Goal: Task Accomplishment & Management: Use online tool/utility

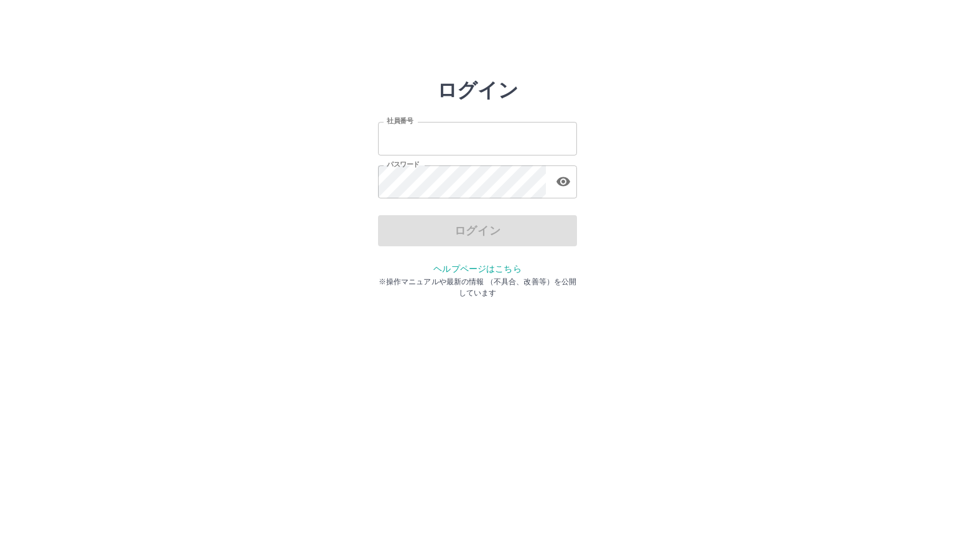
type input "*******"
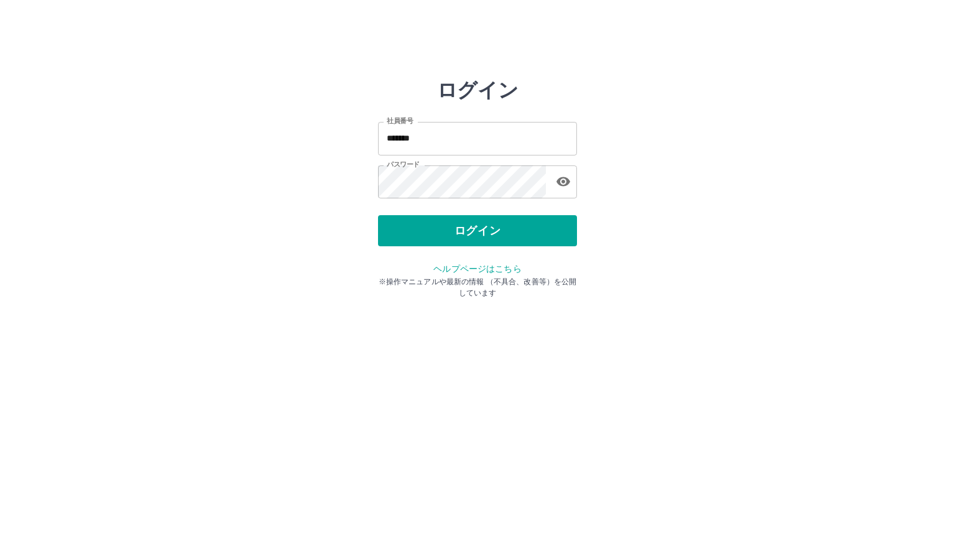
click at [780, 206] on div "ログイン 社員番号 ******* 社員番号 パスワード パスワード ログイン ヘルプページはこちら ※操作マニュアルや最新の情報 （不具合、改善等）を公開し…" at bounding box center [478, 177] width 746 height 199
click at [389, 247] on div "ログイン 社員番号 ******* 社員番号 パスワード パスワード ログイン ヘルプページはこちら ※操作マニュアルや最新の情報 （不具合、改善等）を公開し…" at bounding box center [477, 177] width 199 height 199
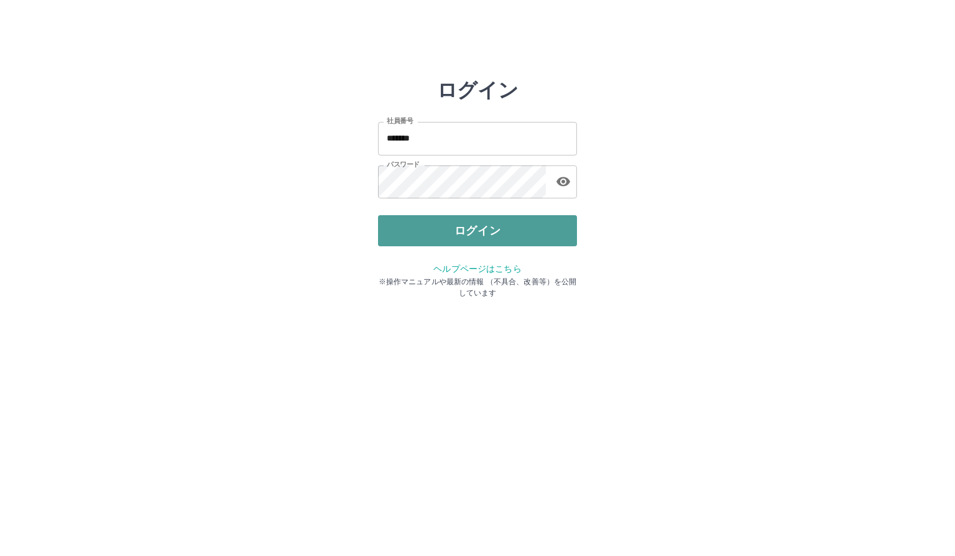
click at [435, 233] on button "ログイン" at bounding box center [477, 230] width 199 height 31
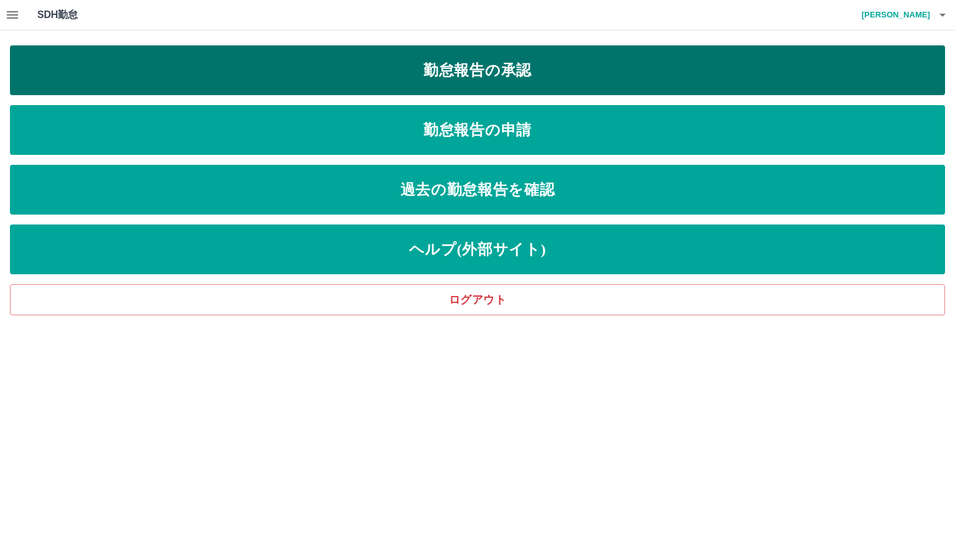
click at [439, 73] on link "勤怠報告の承認" at bounding box center [478, 70] width 936 height 50
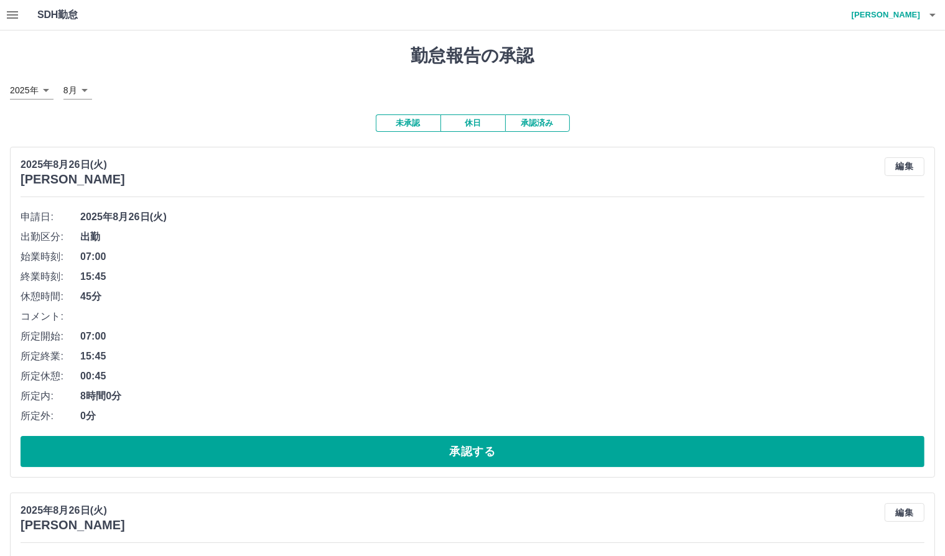
click at [412, 123] on button "未承認" at bounding box center [408, 122] width 65 height 17
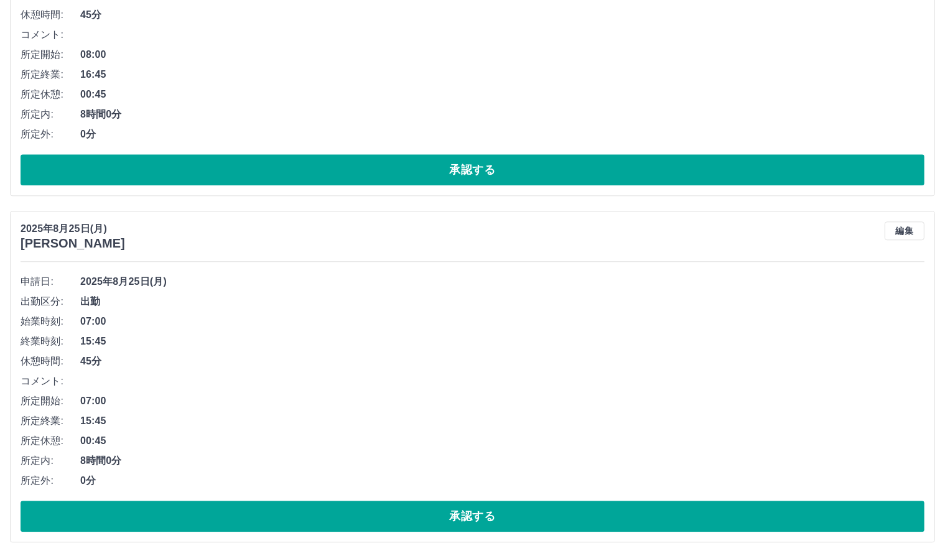
scroll to position [8160, 0]
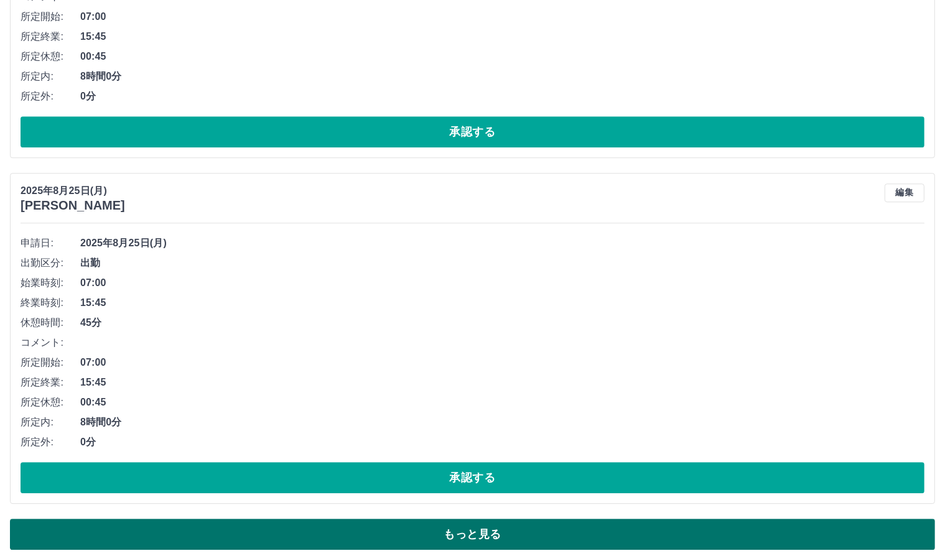
click at [326, 537] on button "もっと見る" at bounding box center [472, 534] width 925 height 31
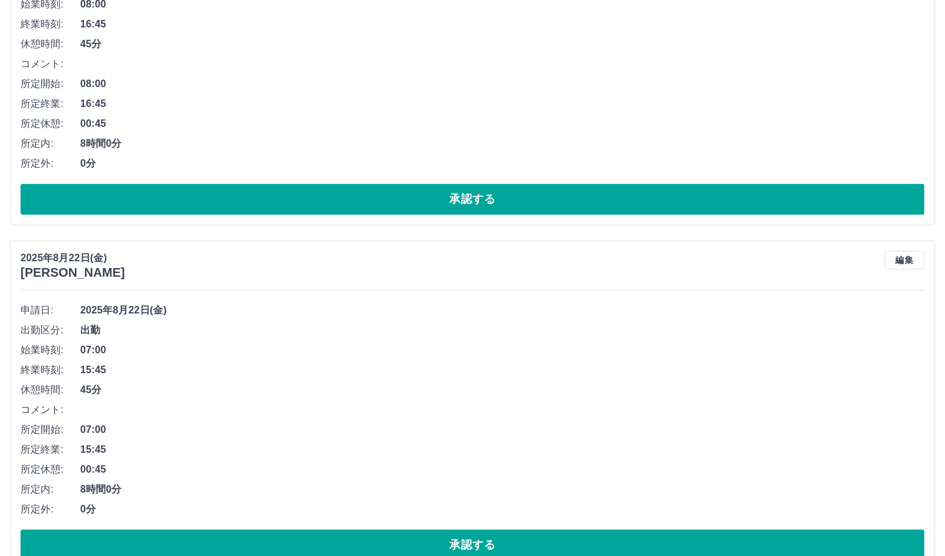
scroll to position [16803, 0]
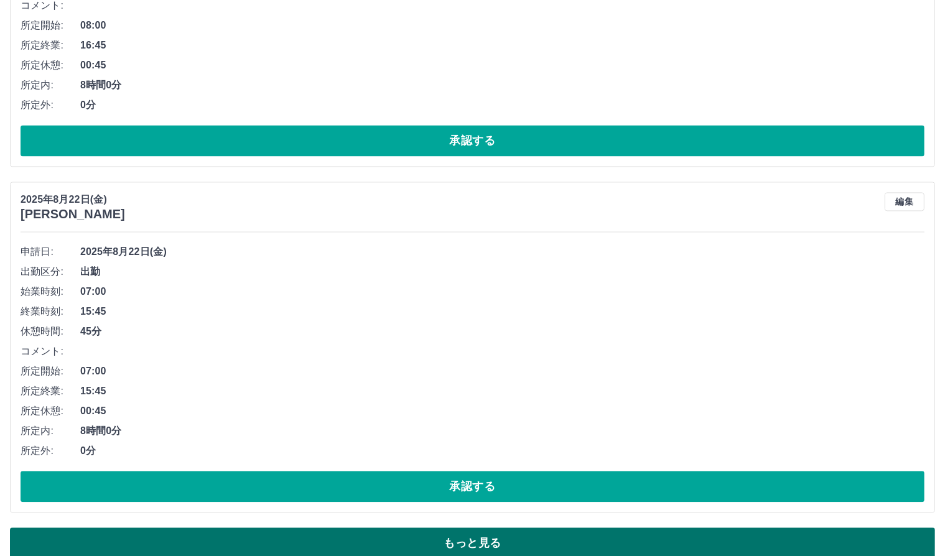
click at [507, 531] on button "もっと見る" at bounding box center [472, 543] width 925 height 31
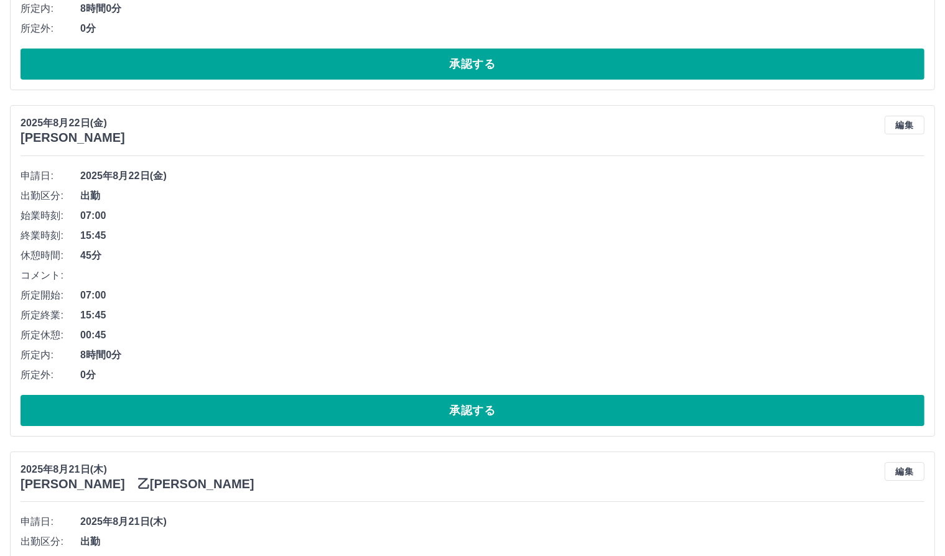
scroll to position [18607, 0]
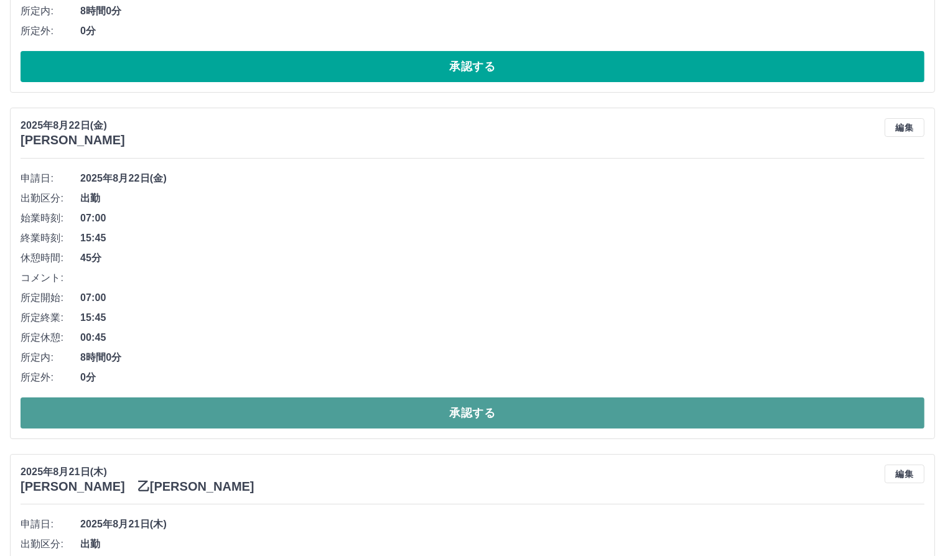
click at [476, 397] on button "承認する" at bounding box center [473, 412] width 904 height 31
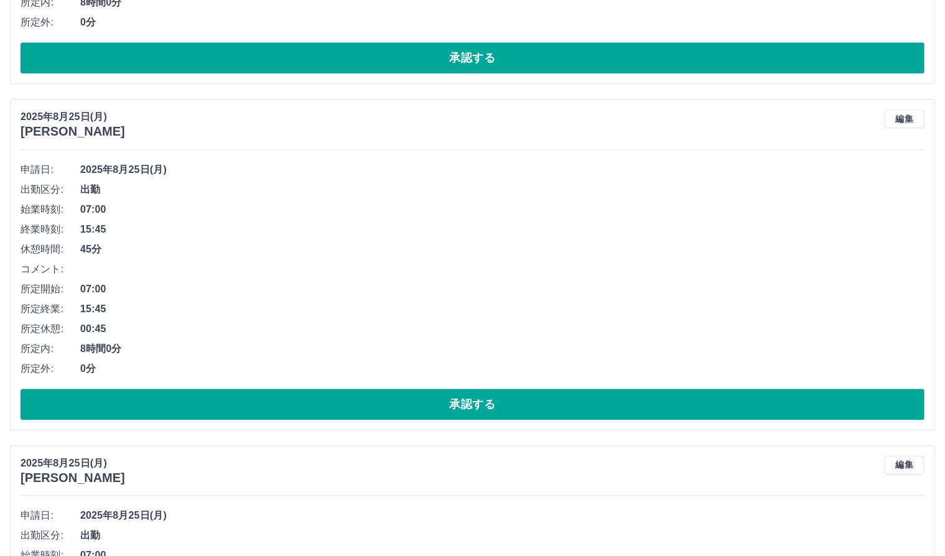
scroll to position [8160, 0]
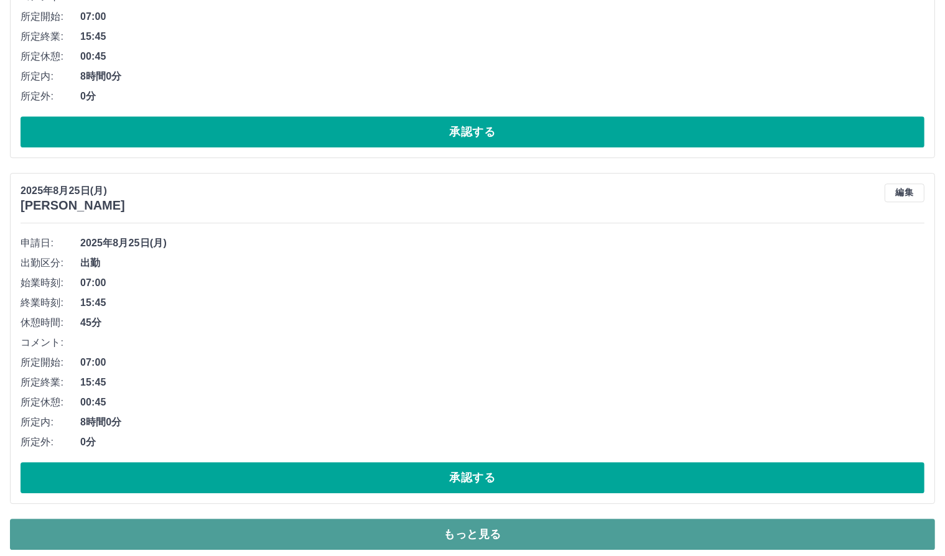
click at [473, 525] on button "もっと見る" at bounding box center [472, 534] width 925 height 31
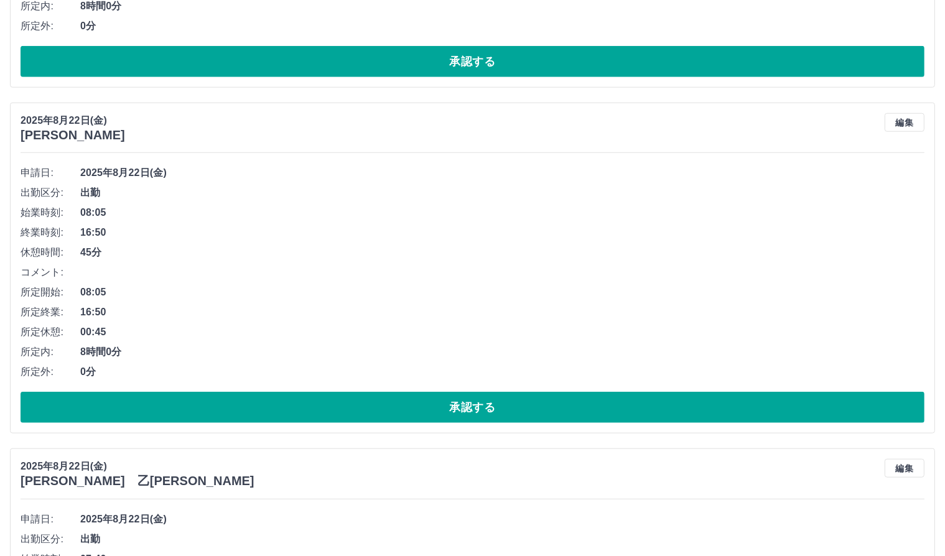
scroll to position [10649, 0]
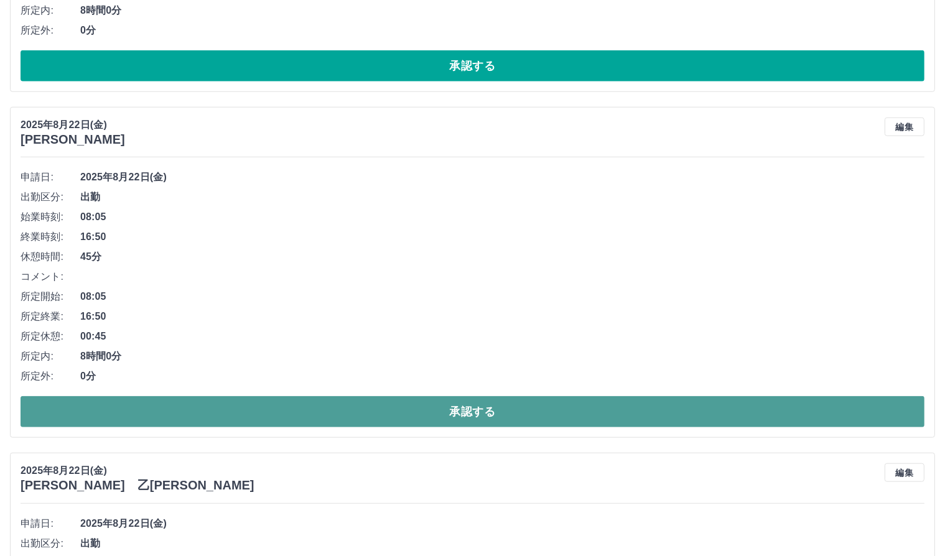
click at [471, 397] on button "承認する" at bounding box center [473, 411] width 904 height 31
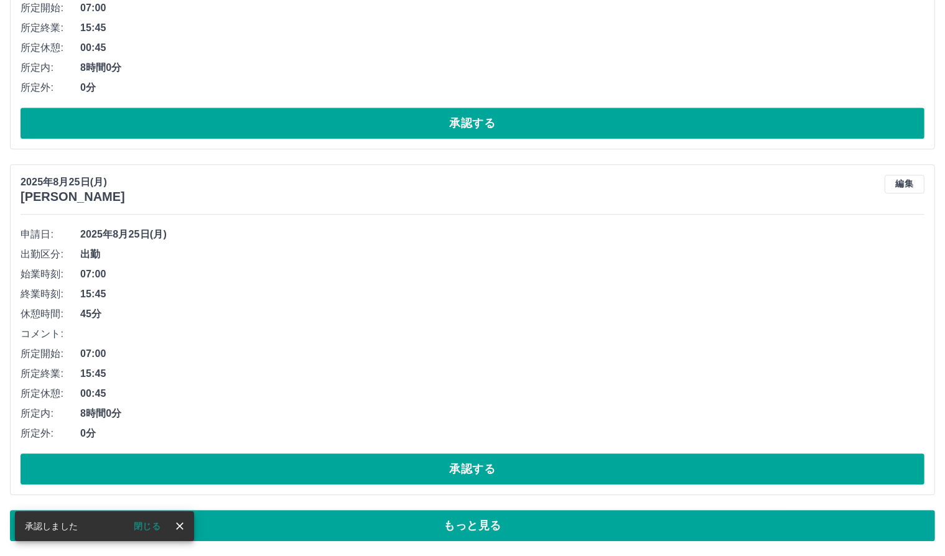
scroll to position [8160, 0]
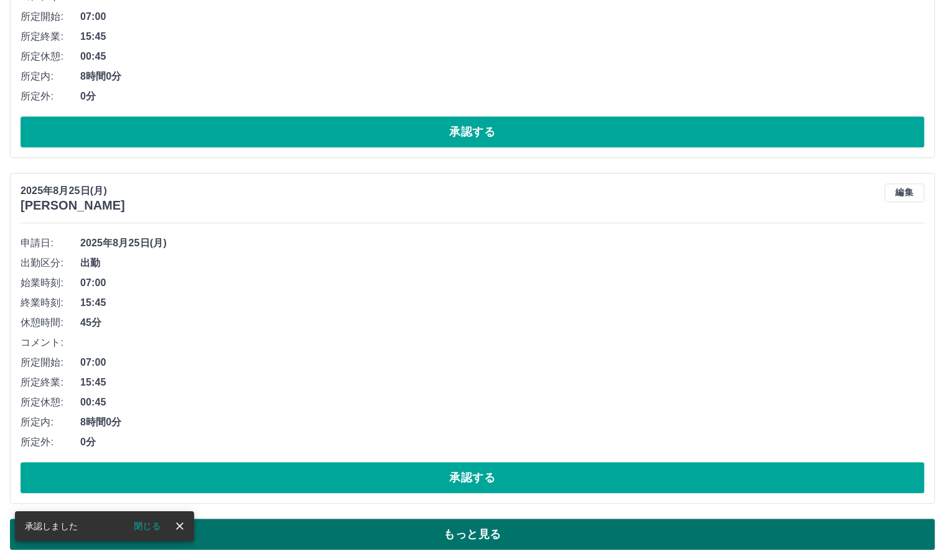
click at [553, 525] on button "もっと見る" at bounding box center [472, 534] width 925 height 31
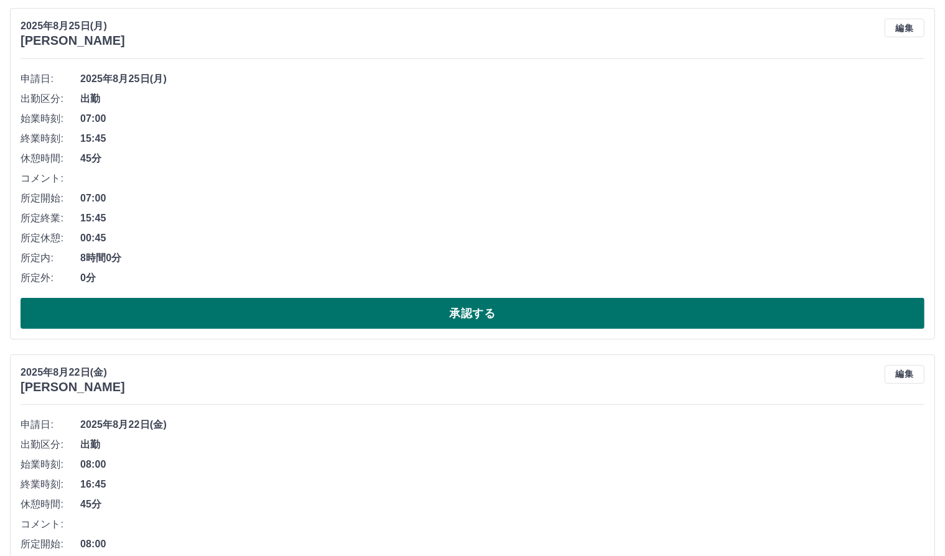
scroll to position [10337, 0]
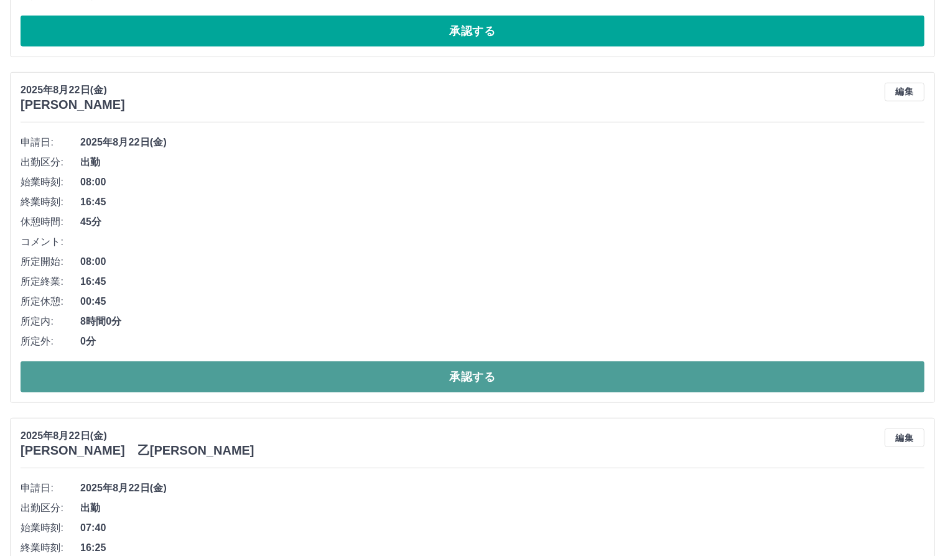
click at [471, 365] on button "承認する" at bounding box center [473, 376] width 904 height 31
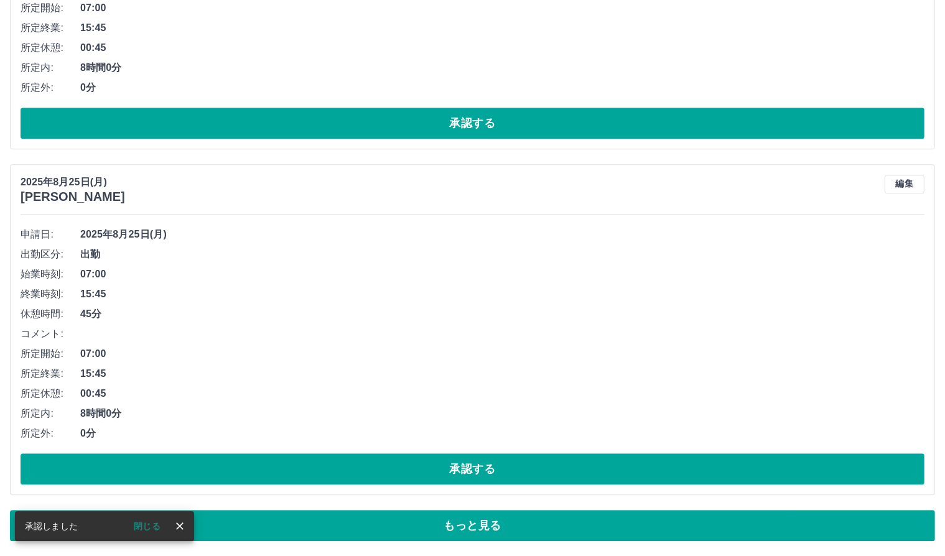
scroll to position [8160, 0]
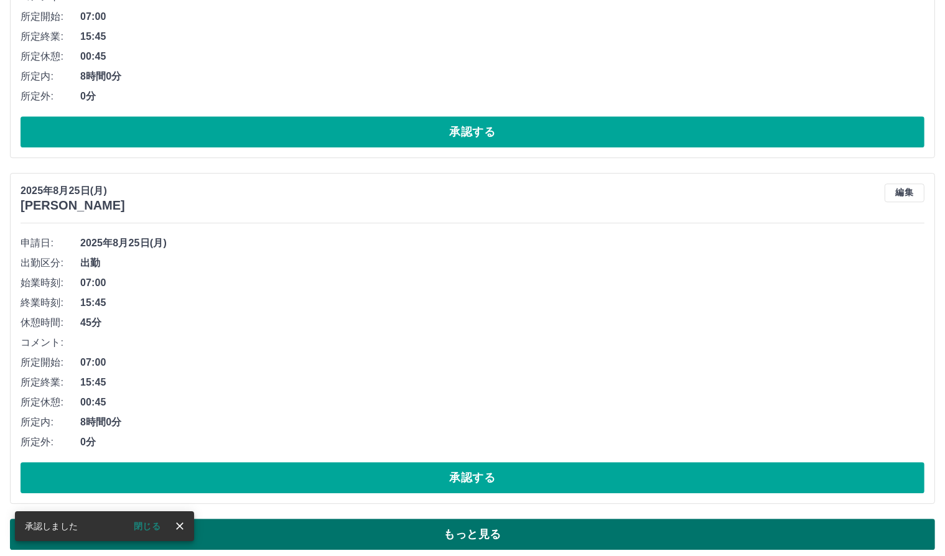
click at [445, 531] on button "もっと見る" at bounding box center [472, 534] width 925 height 31
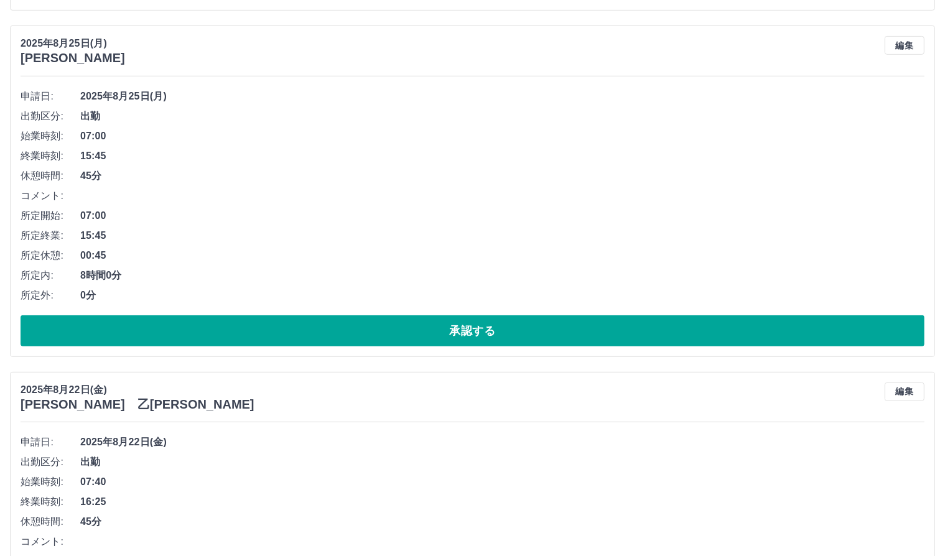
scroll to position [10337, 0]
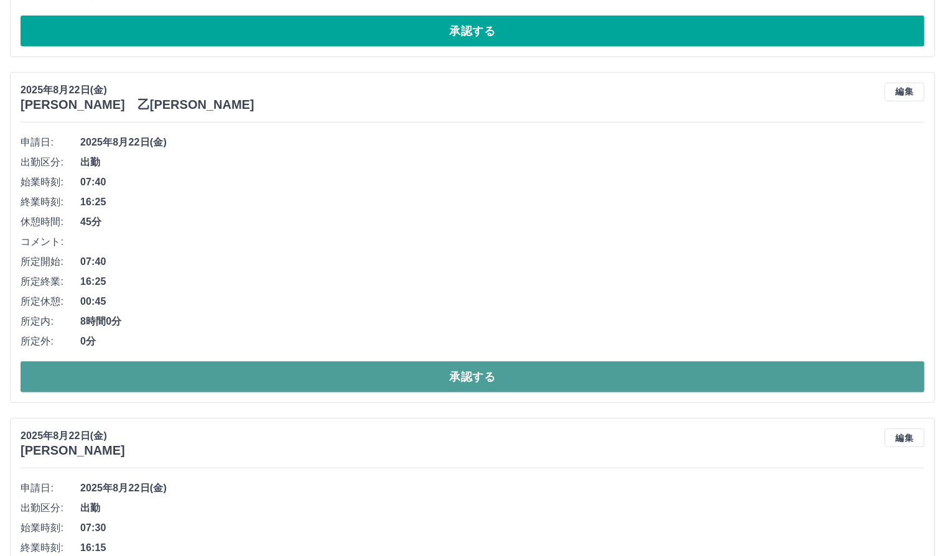
click at [428, 365] on button "承認する" at bounding box center [473, 376] width 904 height 31
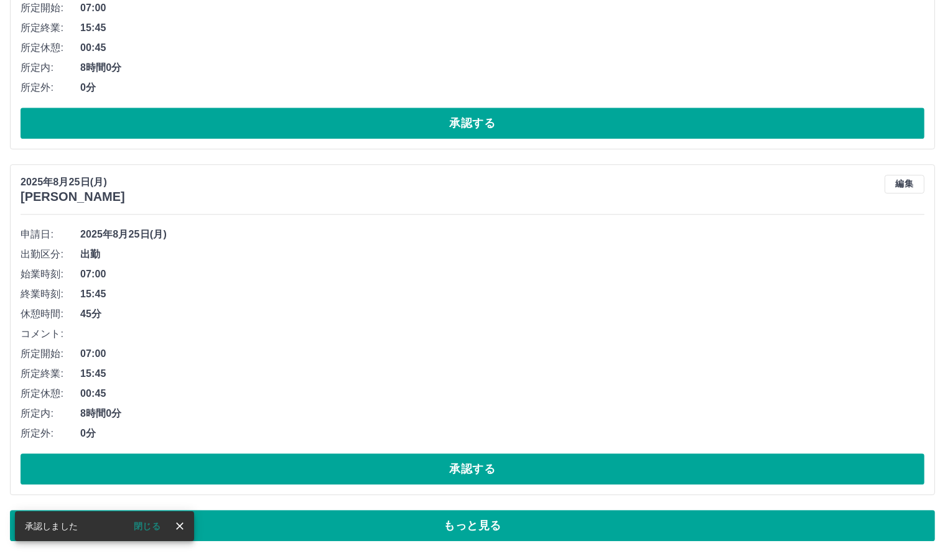
scroll to position [8160, 0]
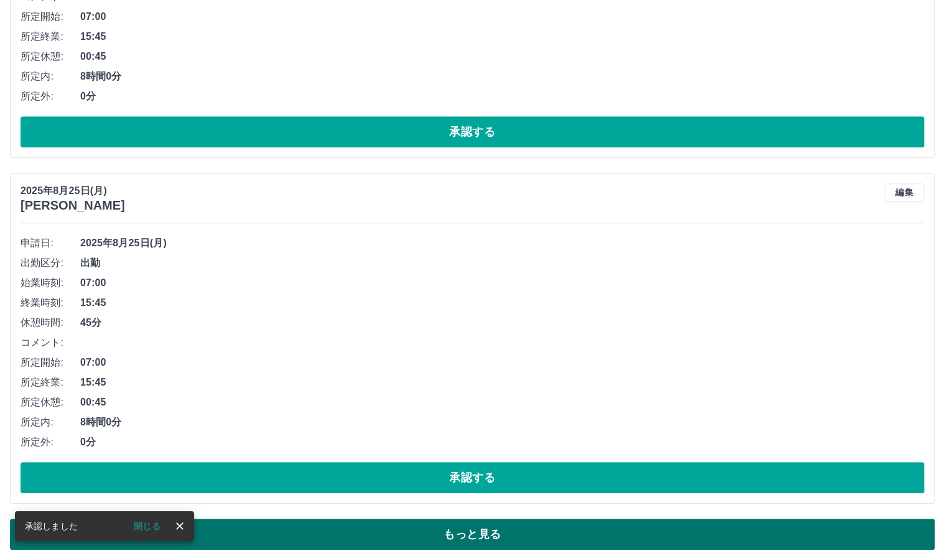
click at [509, 519] on button "もっと見る" at bounding box center [472, 534] width 925 height 31
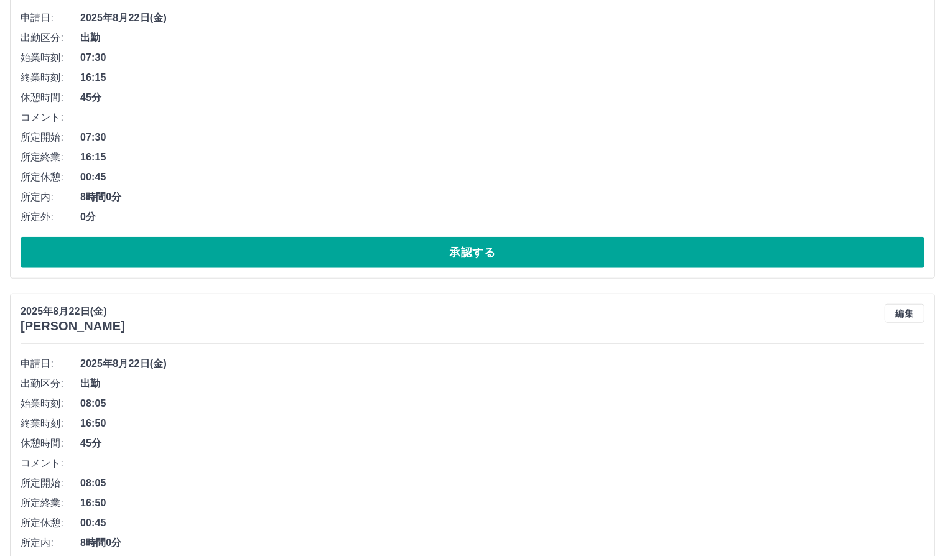
scroll to position [10337, 0]
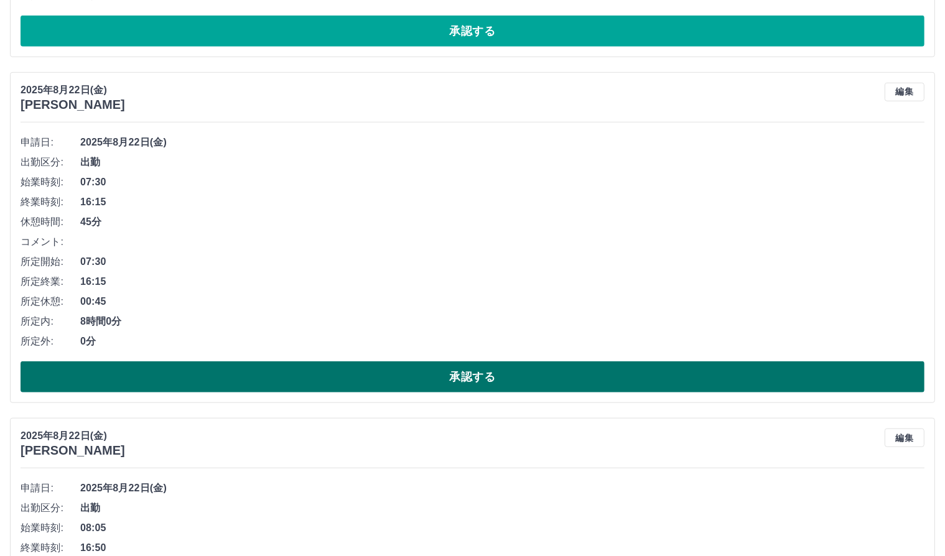
click at [448, 361] on button "承認する" at bounding box center [473, 376] width 904 height 31
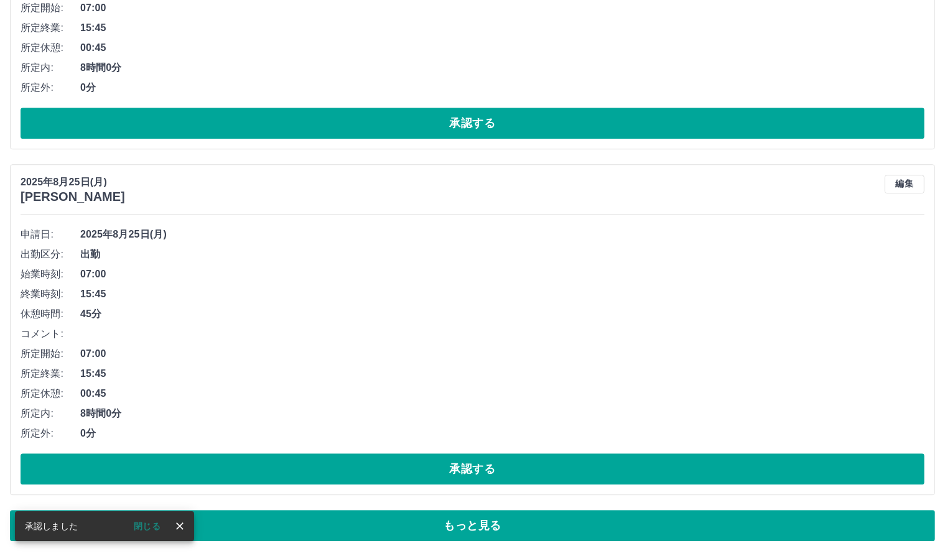
scroll to position [8160, 0]
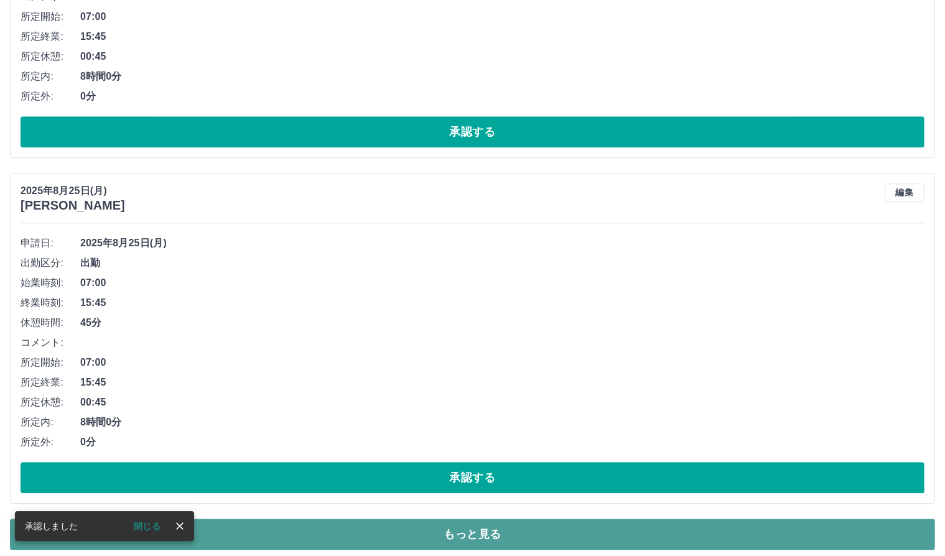
click at [458, 529] on button "もっと見る" at bounding box center [472, 534] width 925 height 31
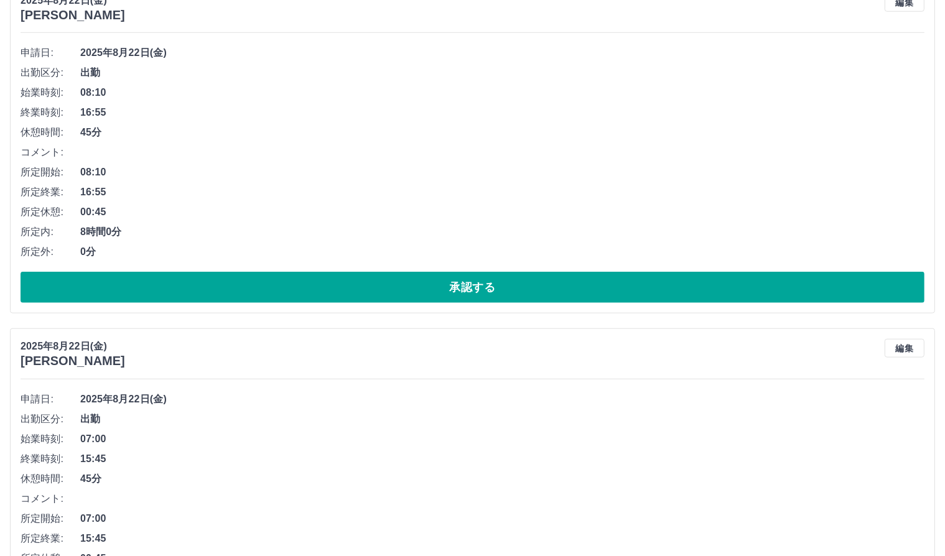
scroll to position [10649, 0]
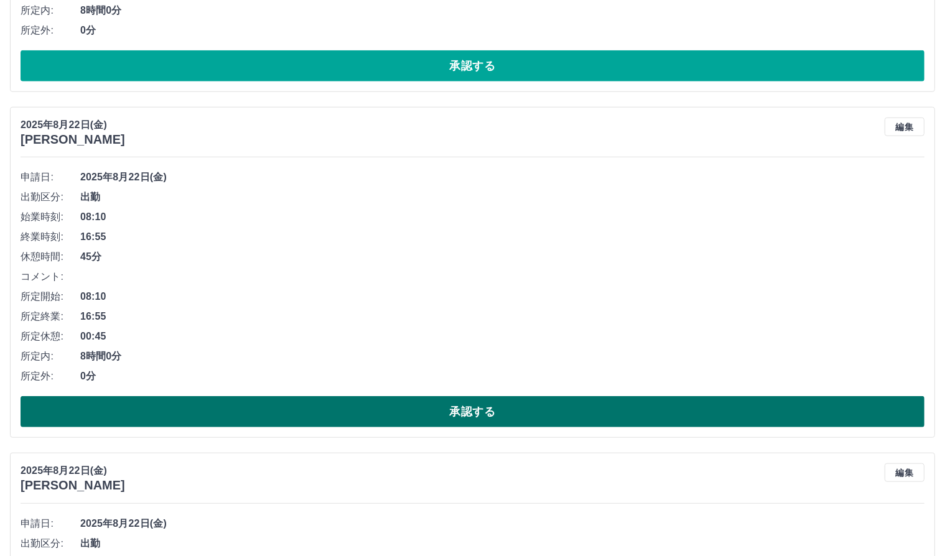
click at [532, 399] on button "承認する" at bounding box center [473, 411] width 904 height 31
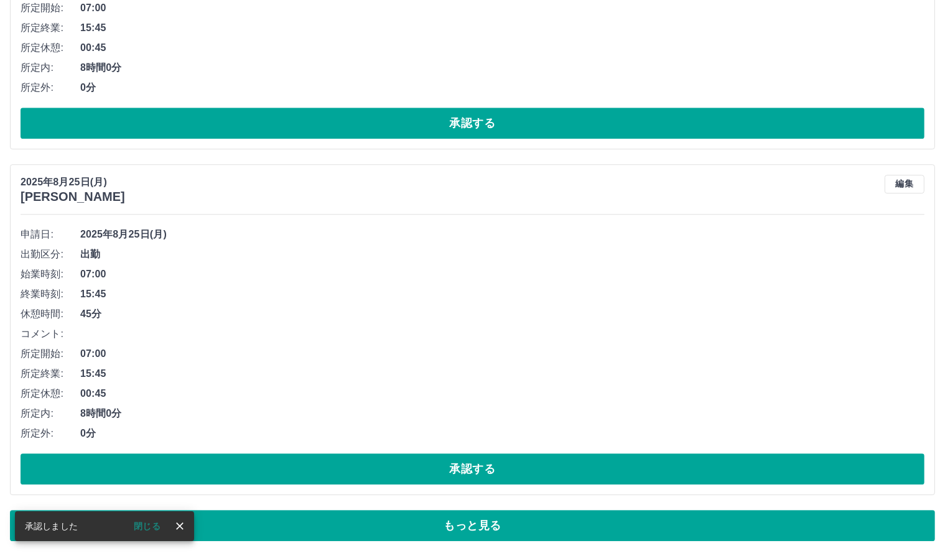
scroll to position [8160, 0]
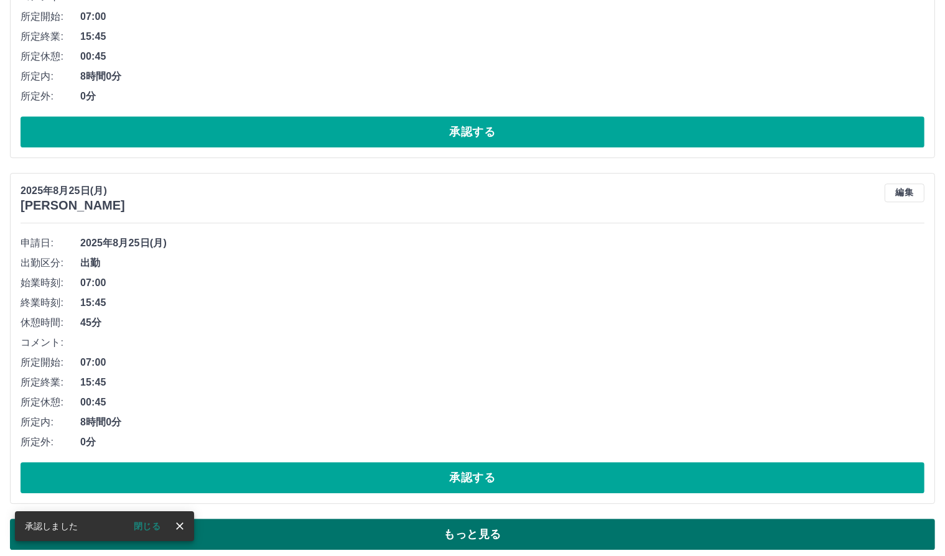
click at [494, 524] on button "もっと見る" at bounding box center [472, 534] width 925 height 31
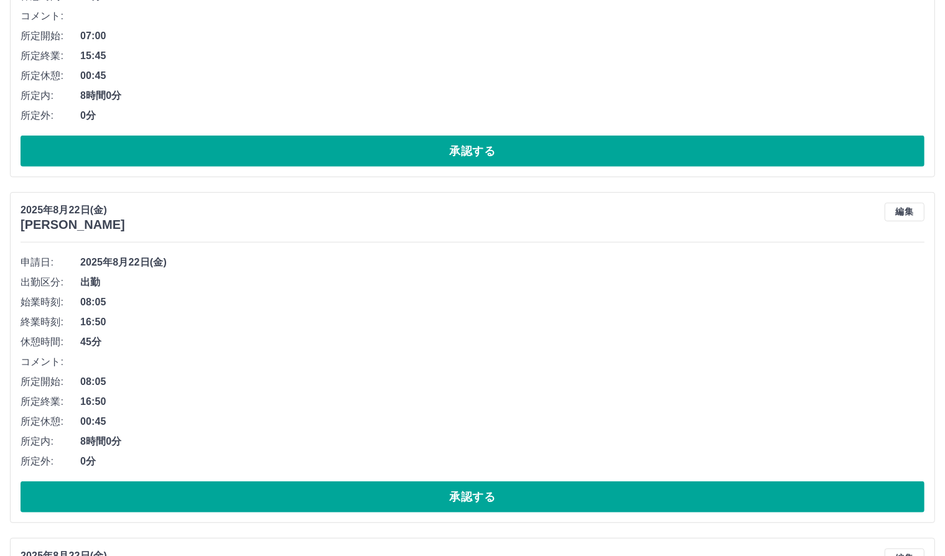
scroll to position [10400, 0]
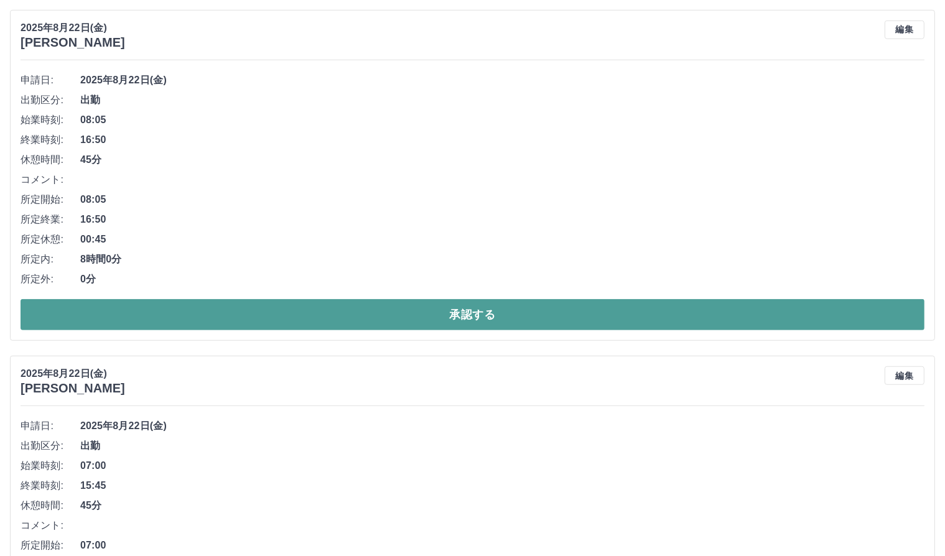
click at [424, 304] on button "承認する" at bounding box center [473, 314] width 904 height 31
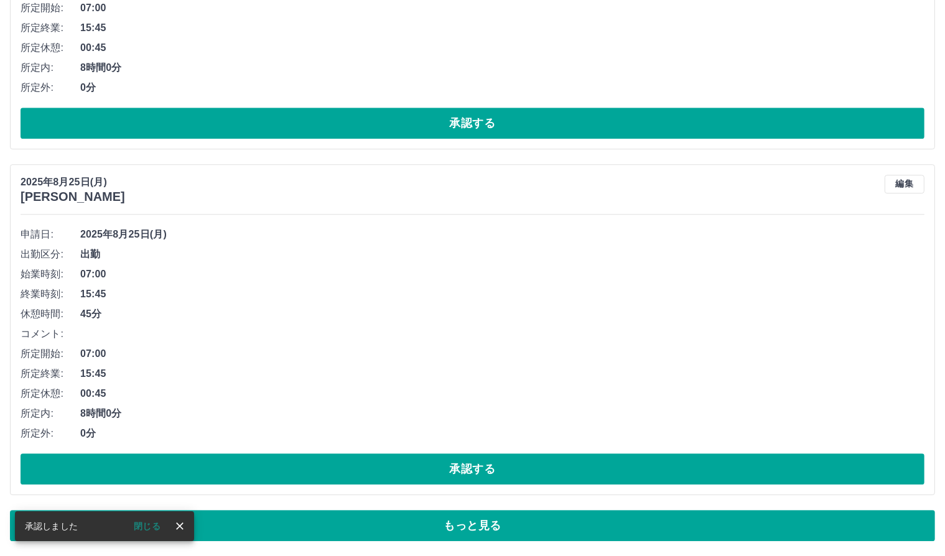
scroll to position [8160, 0]
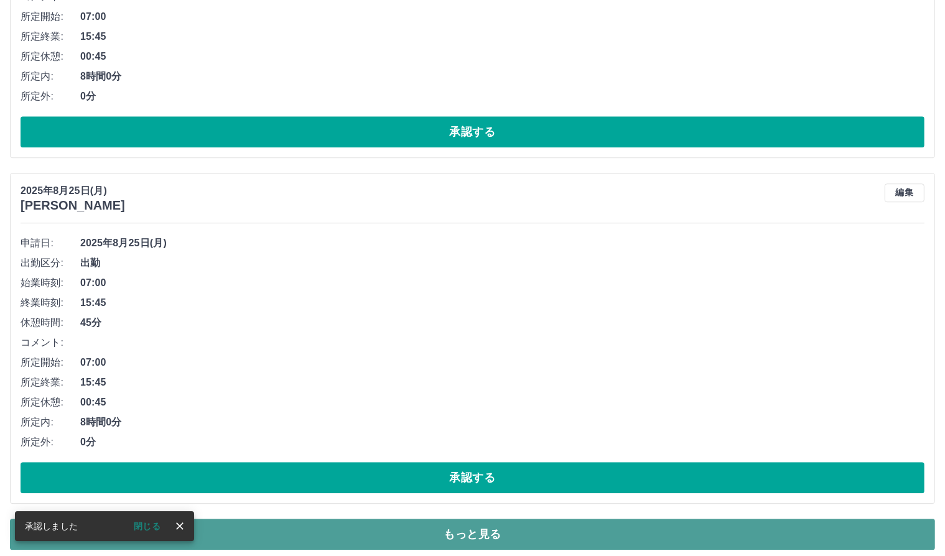
click at [541, 529] on button "もっと見る" at bounding box center [472, 534] width 925 height 31
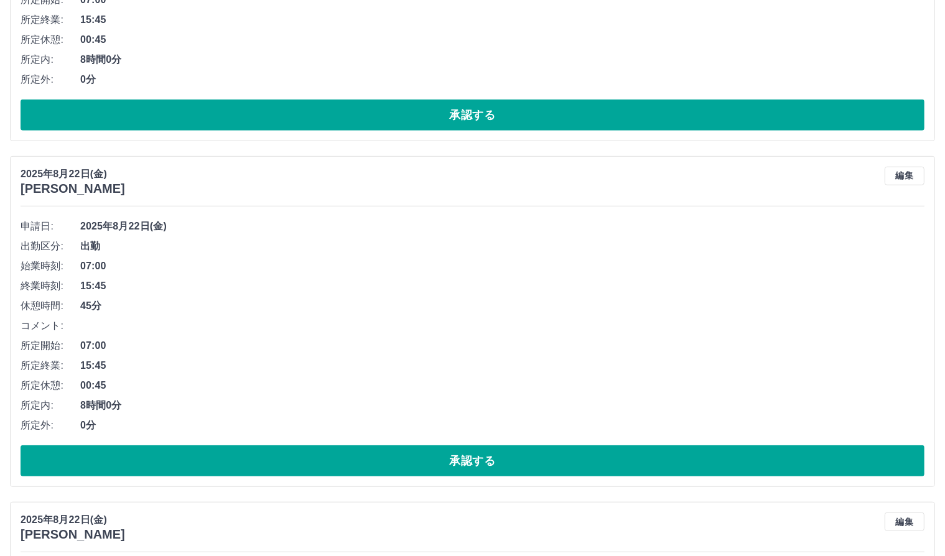
scroll to position [10275, 0]
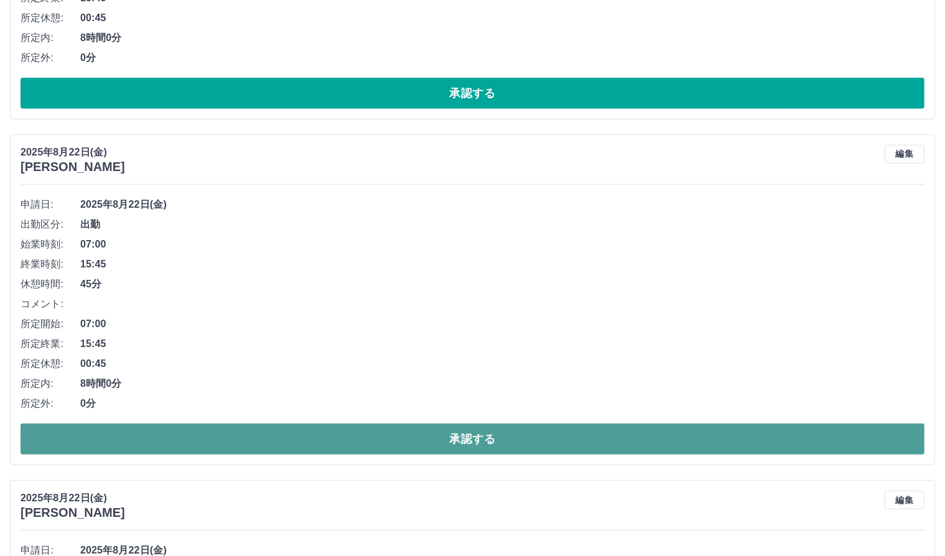
click at [488, 432] on button "承認する" at bounding box center [473, 439] width 904 height 31
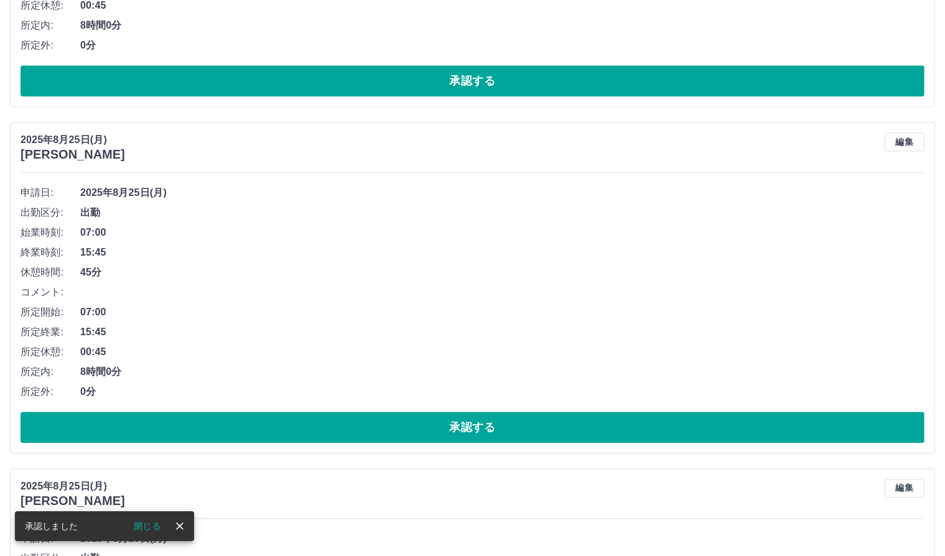
scroll to position [8160, 0]
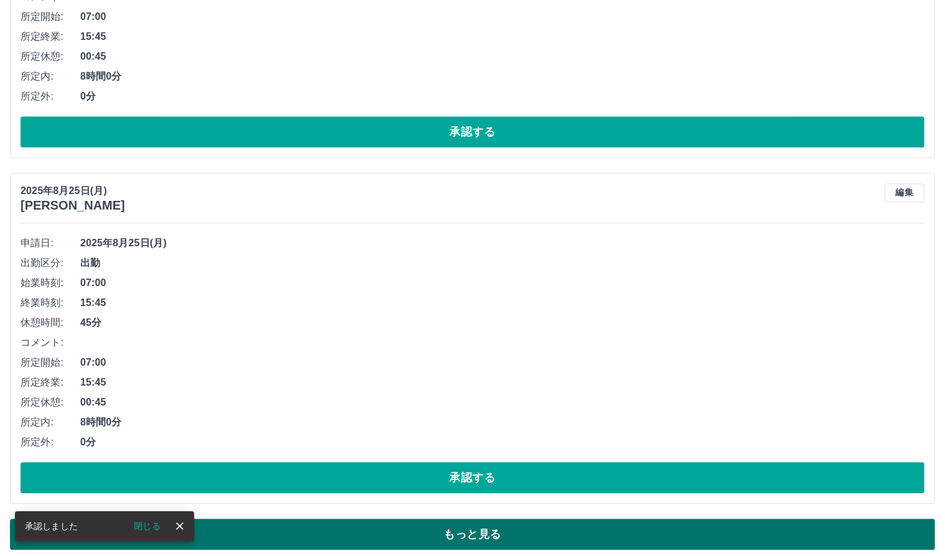
click at [487, 521] on button "もっと見る" at bounding box center [472, 534] width 925 height 31
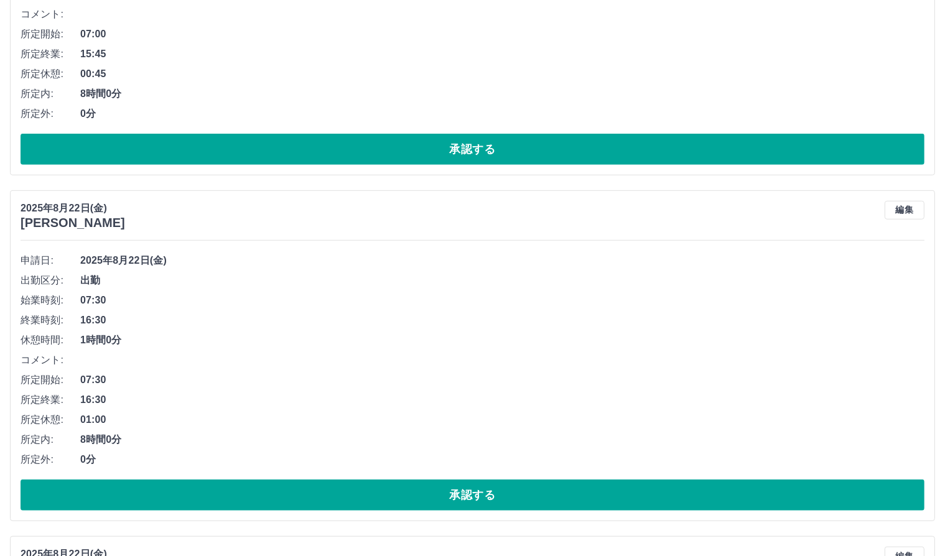
scroll to position [10213, 0]
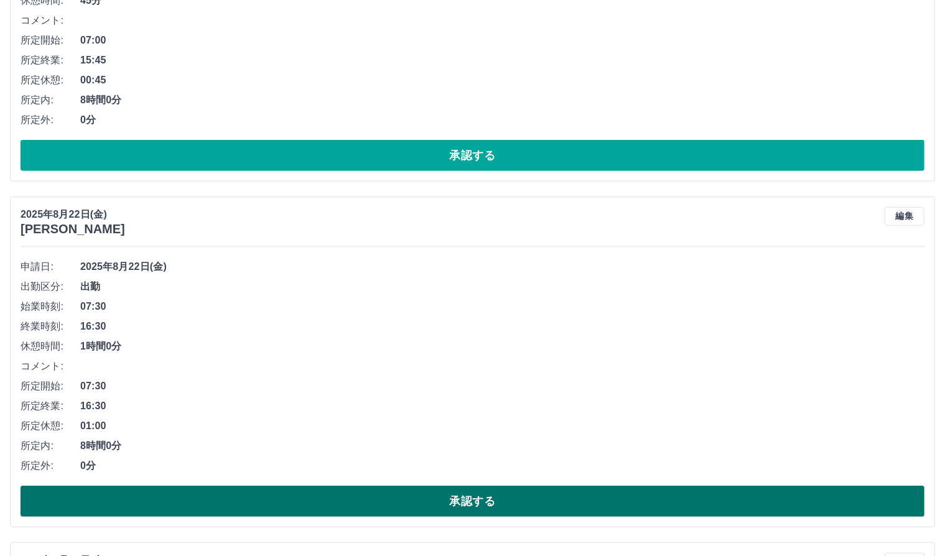
click at [449, 493] on button "承認する" at bounding box center [473, 501] width 904 height 31
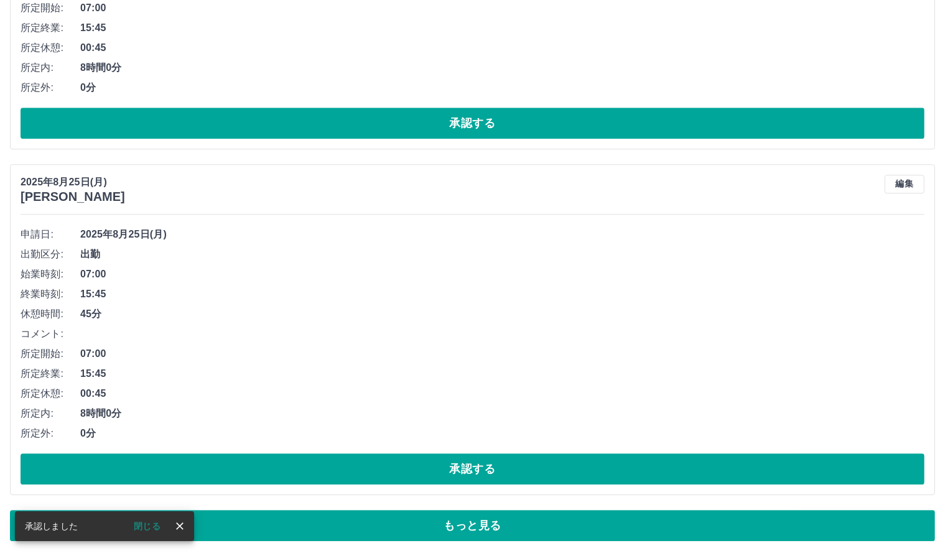
scroll to position [8160, 0]
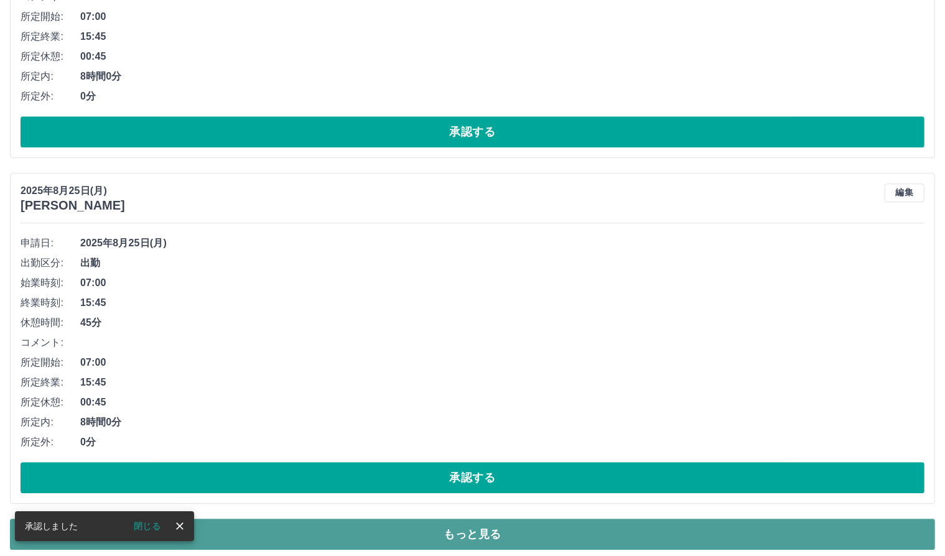
click at [366, 528] on button "もっと見る" at bounding box center [472, 534] width 925 height 31
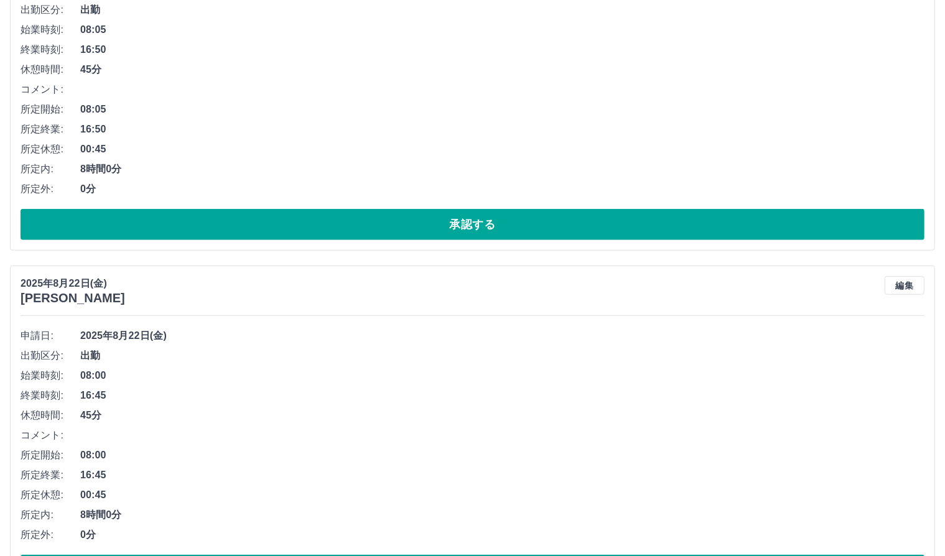
scroll to position [10337, 0]
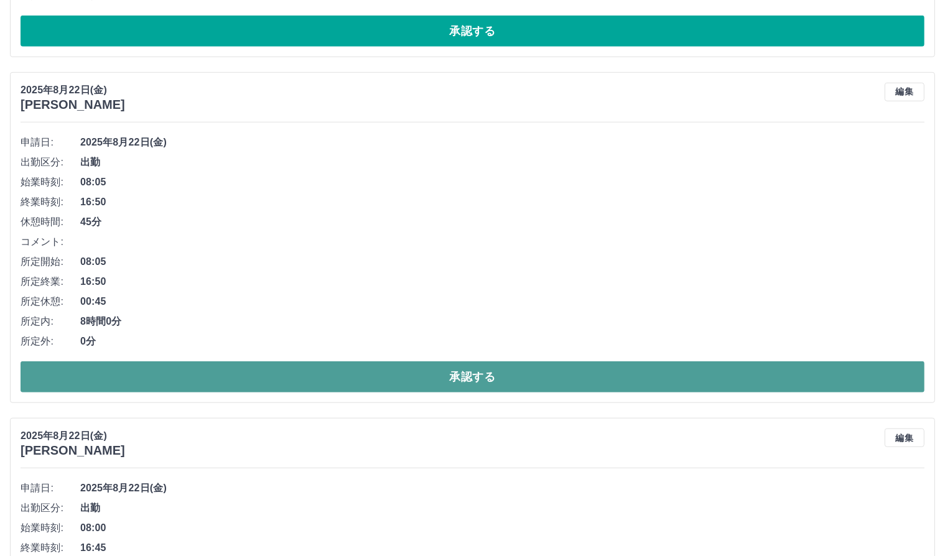
click at [376, 374] on button "承認する" at bounding box center [473, 376] width 904 height 31
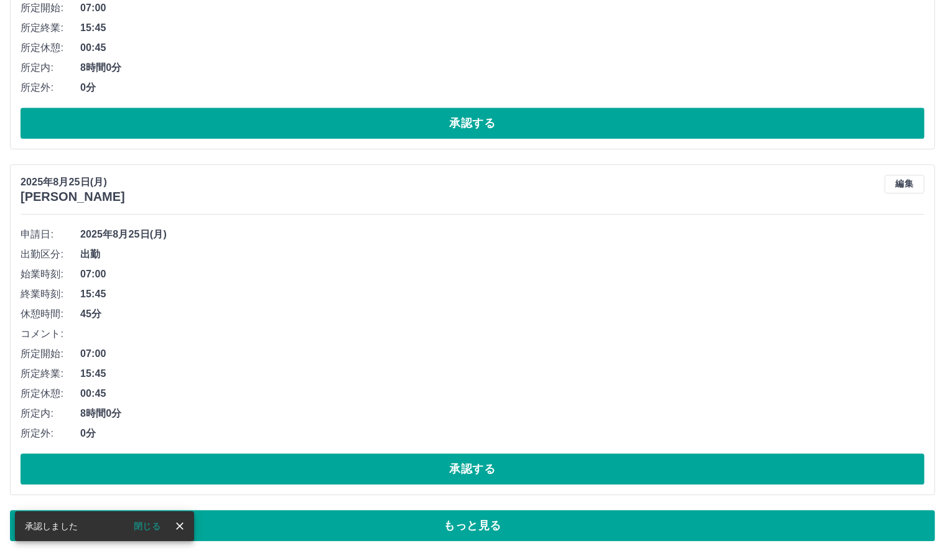
scroll to position [8160, 0]
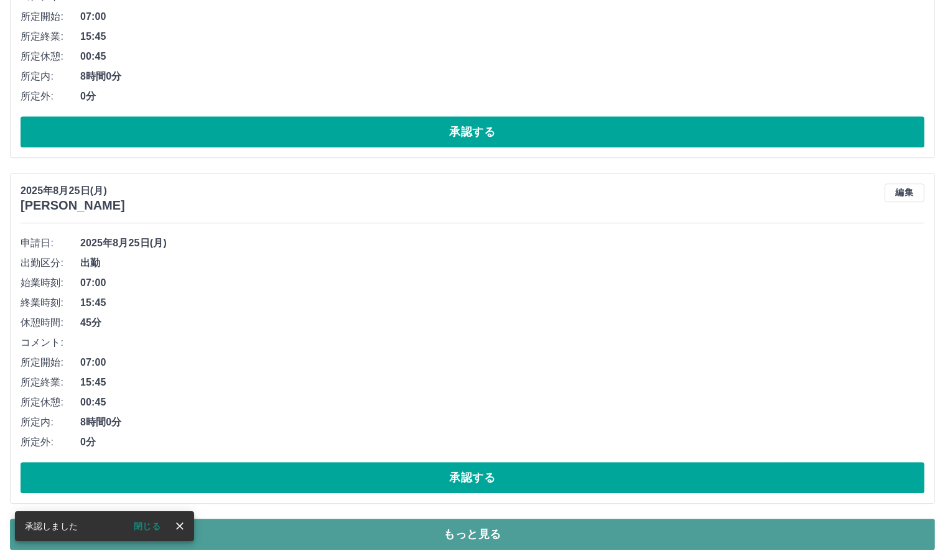
click at [439, 540] on button "もっと見る" at bounding box center [472, 534] width 925 height 31
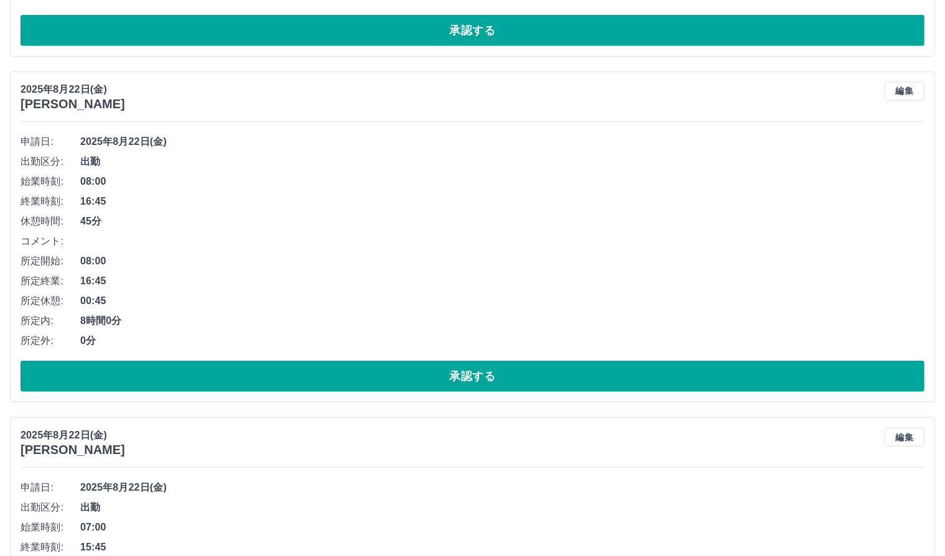
scroll to position [10337, 0]
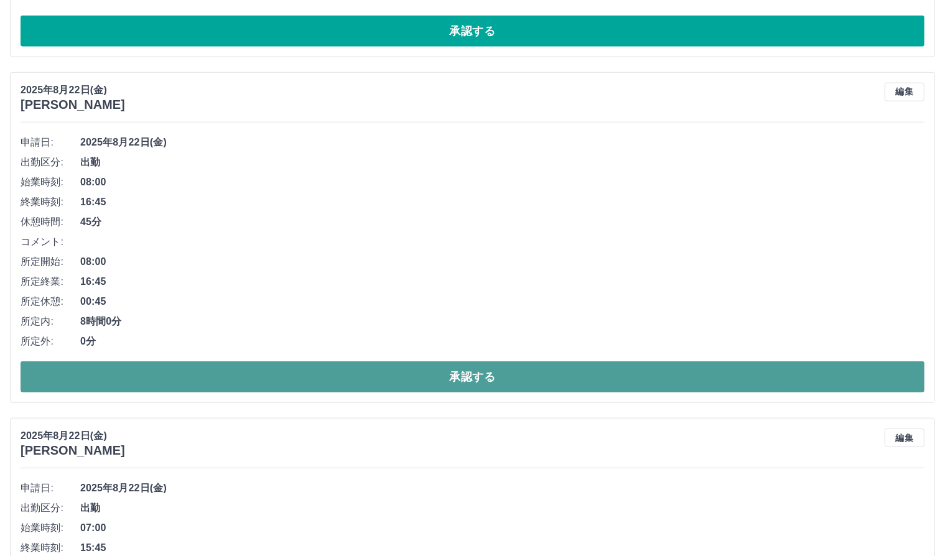
click at [472, 374] on button "承認する" at bounding box center [473, 376] width 904 height 31
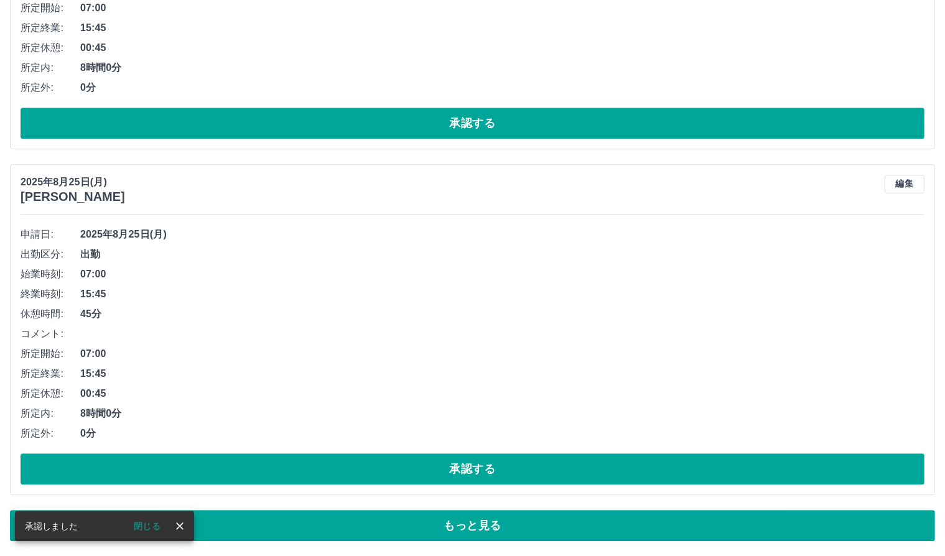
scroll to position [8160, 0]
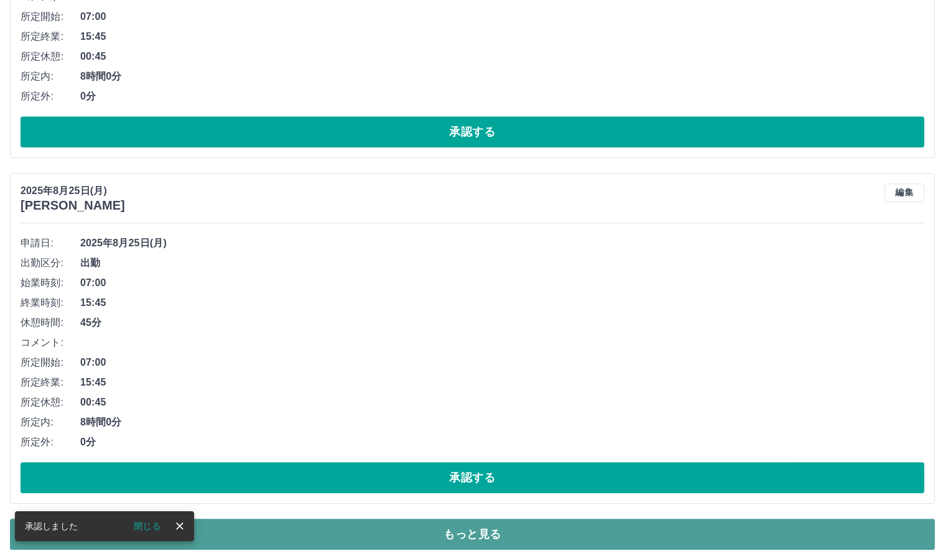
click at [474, 523] on button "もっと見る" at bounding box center [472, 534] width 925 height 31
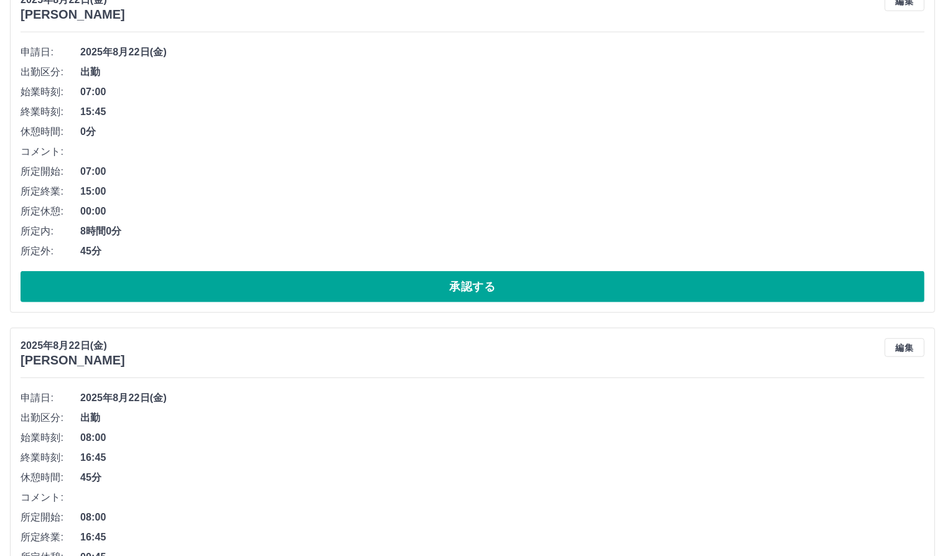
scroll to position [10275, 0]
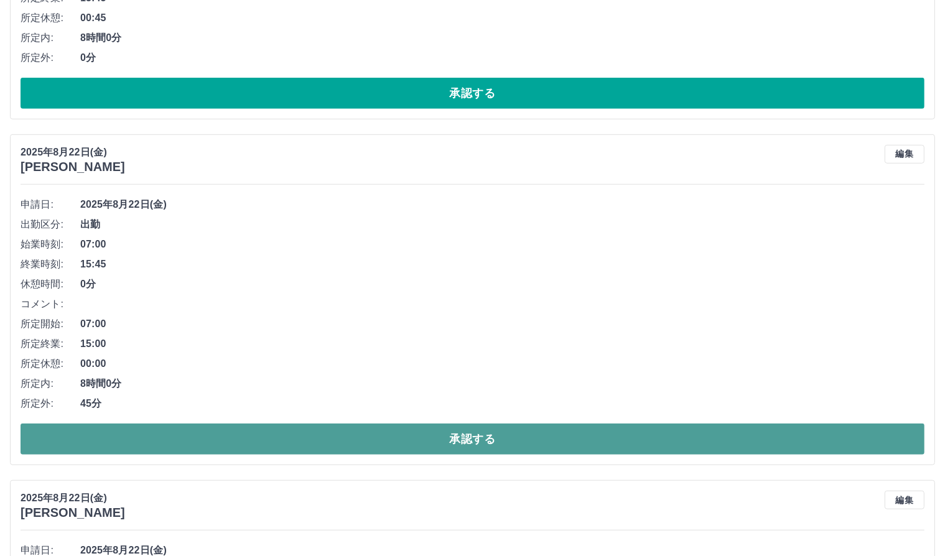
click at [565, 424] on button "承認する" at bounding box center [473, 439] width 904 height 31
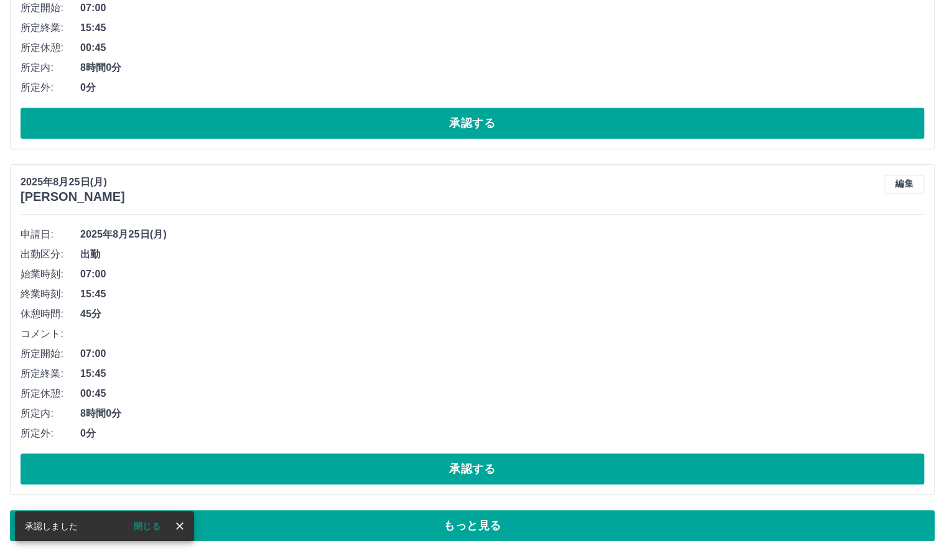
scroll to position [8160, 0]
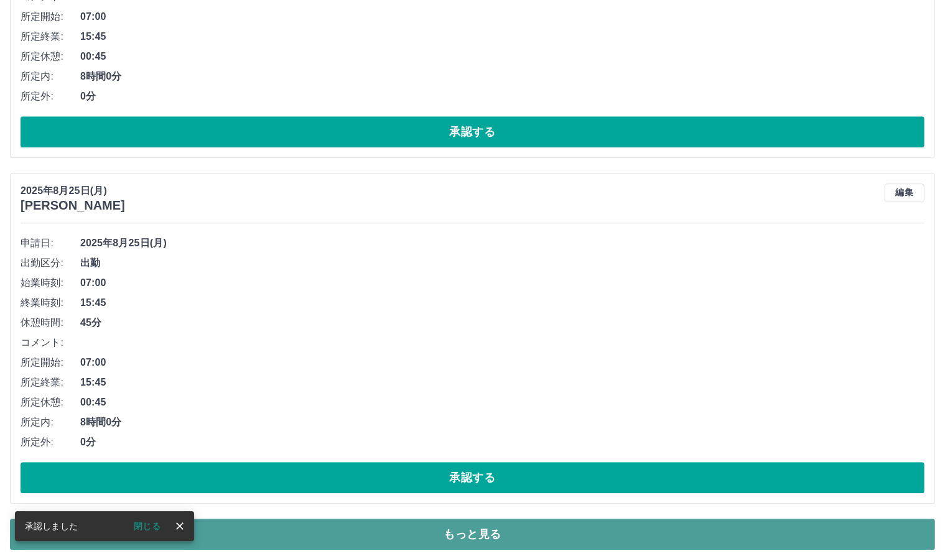
click at [499, 528] on button "もっと見る" at bounding box center [472, 534] width 925 height 31
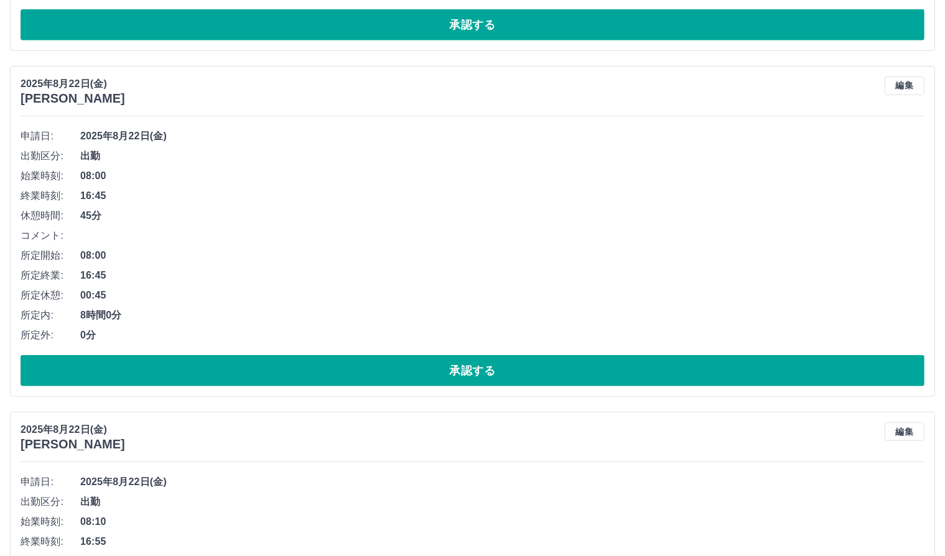
scroll to position [10337, 0]
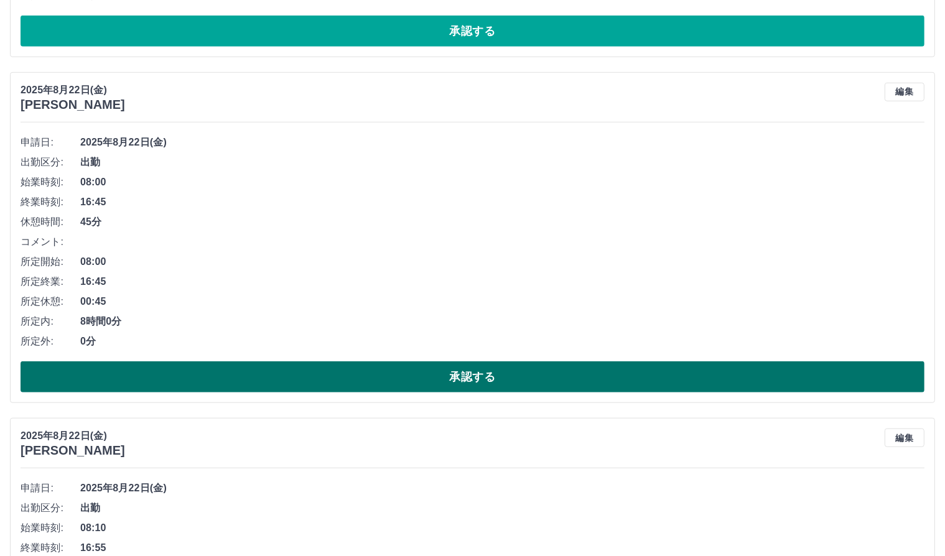
click at [361, 361] on button "承認する" at bounding box center [473, 376] width 904 height 31
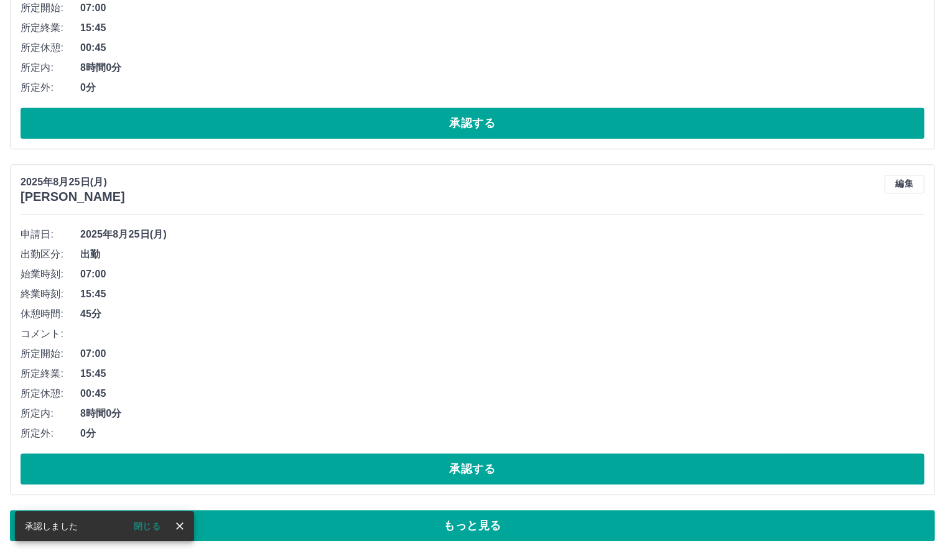
scroll to position [8160, 0]
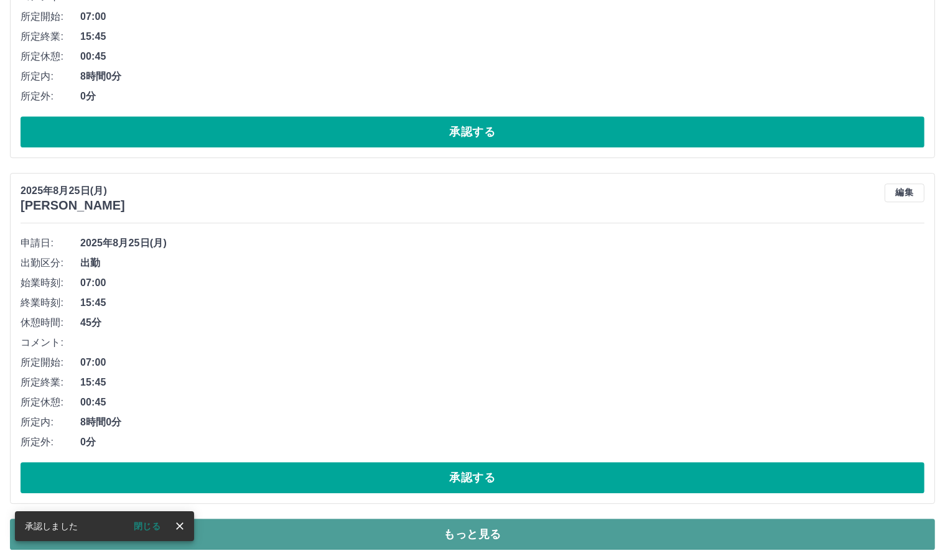
click at [427, 519] on button "もっと見る" at bounding box center [472, 534] width 925 height 31
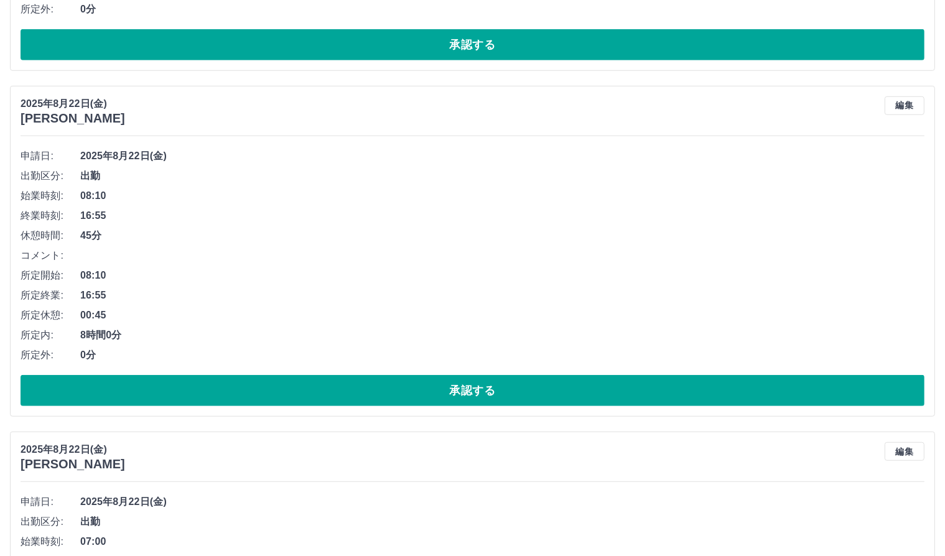
scroll to position [10337, 0]
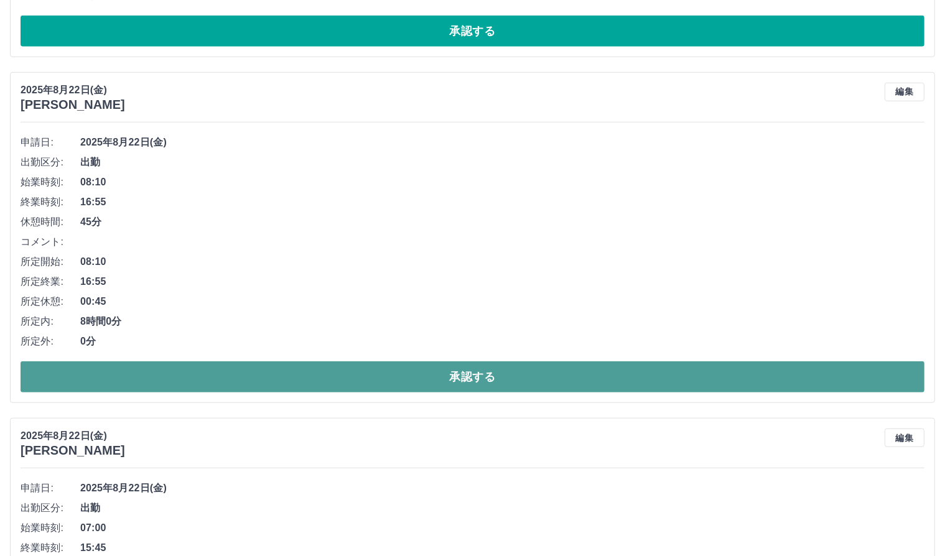
click at [493, 361] on button "承認する" at bounding box center [473, 376] width 904 height 31
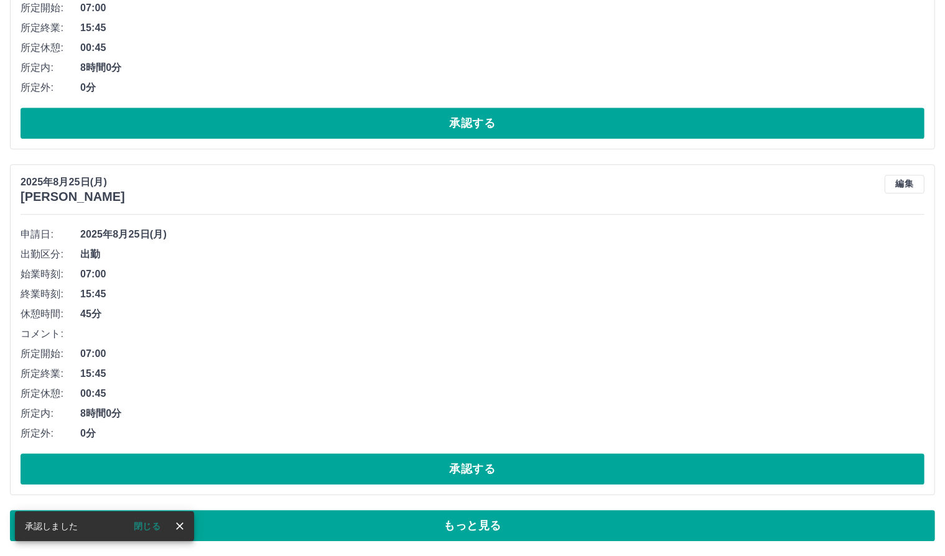
scroll to position [8160, 0]
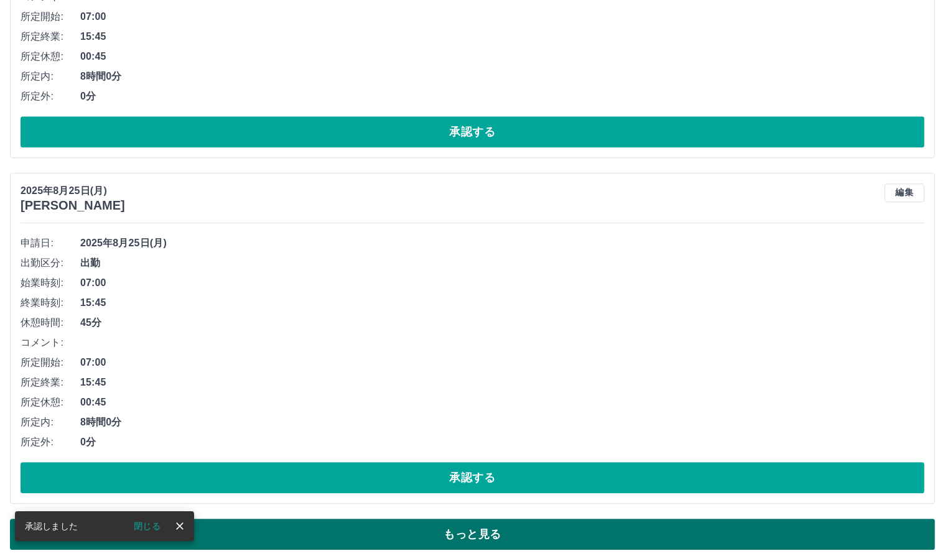
click at [463, 532] on button "もっと見る" at bounding box center [472, 534] width 925 height 31
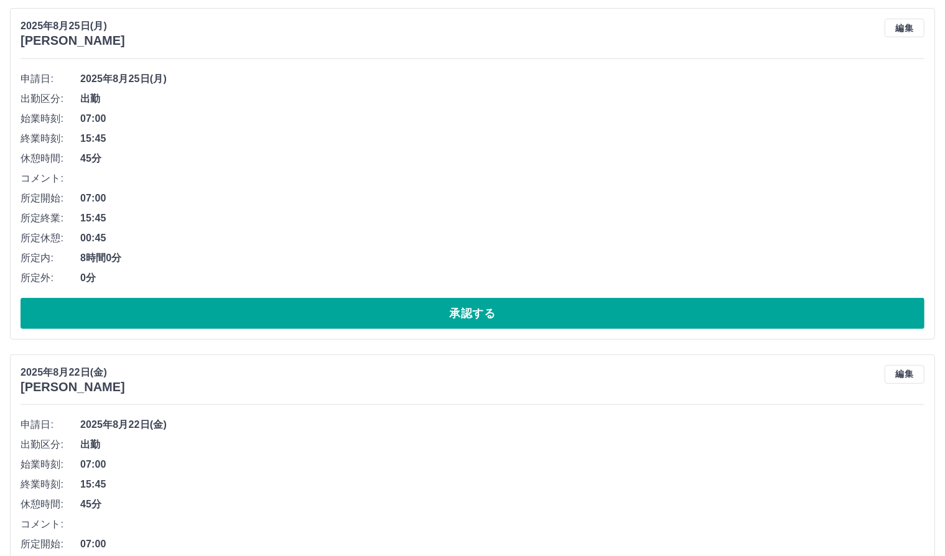
scroll to position [10337, 0]
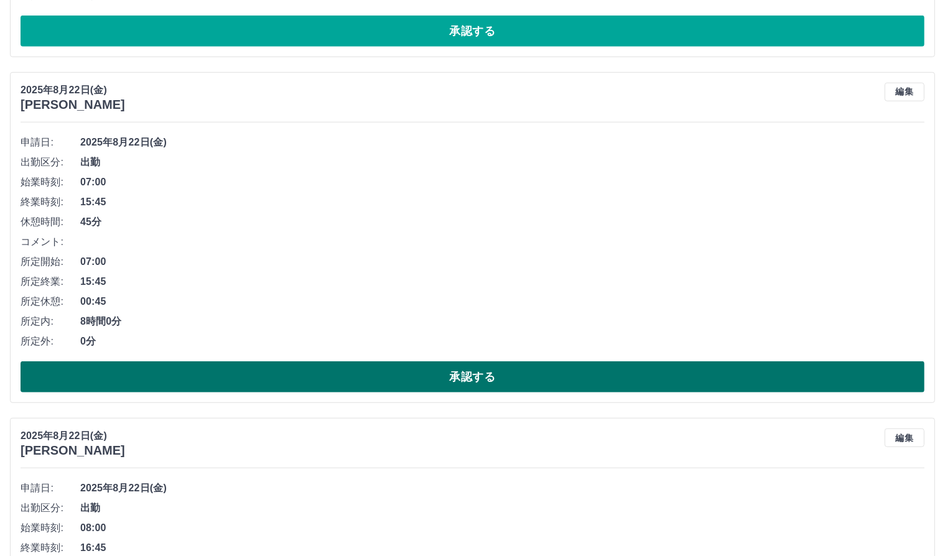
click at [502, 376] on button "承認する" at bounding box center [473, 376] width 904 height 31
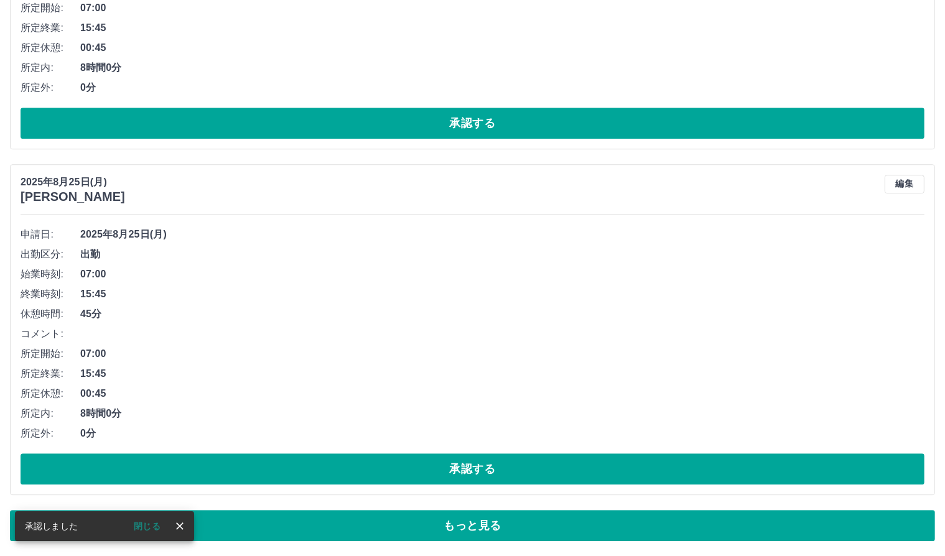
scroll to position [8160, 0]
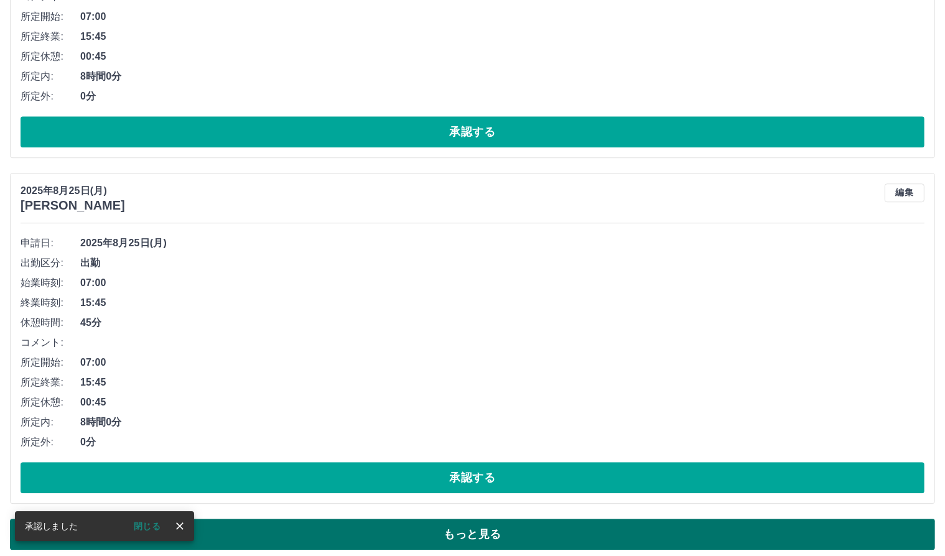
click at [479, 534] on button "もっと見る" at bounding box center [472, 534] width 925 height 31
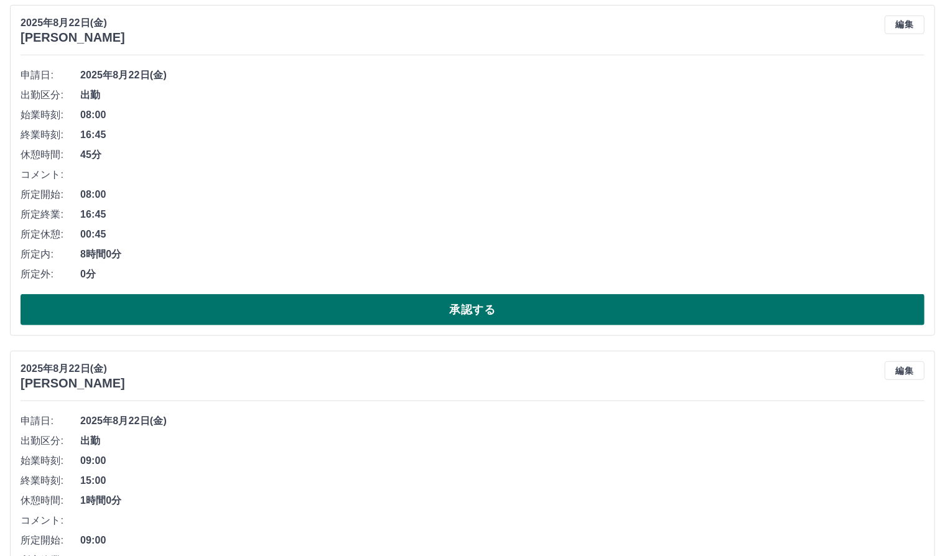
scroll to position [10337, 0]
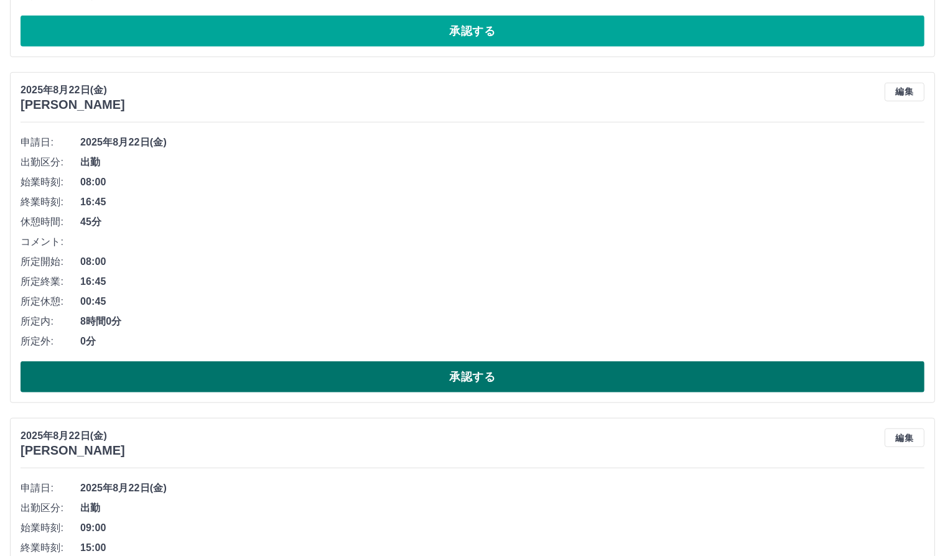
click at [466, 365] on button "承認する" at bounding box center [473, 376] width 904 height 31
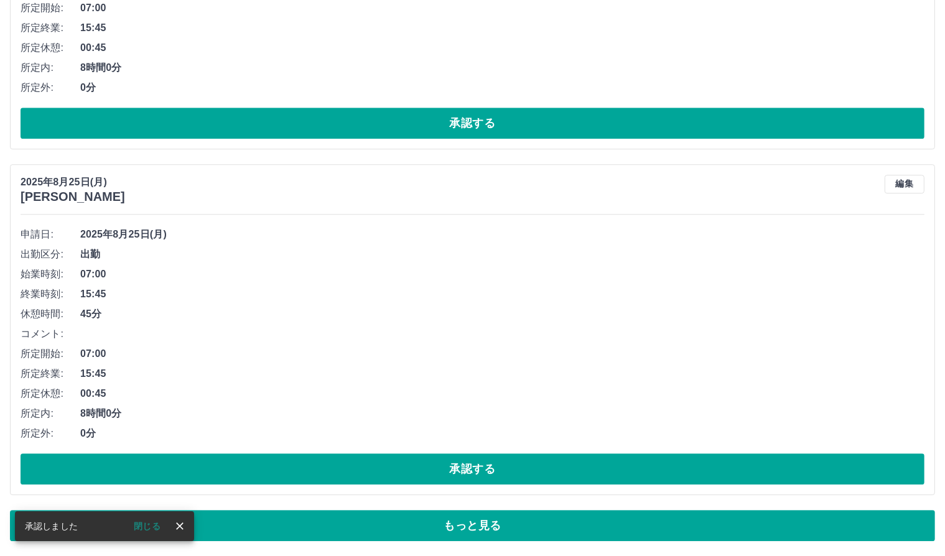
scroll to position [8160, 0]
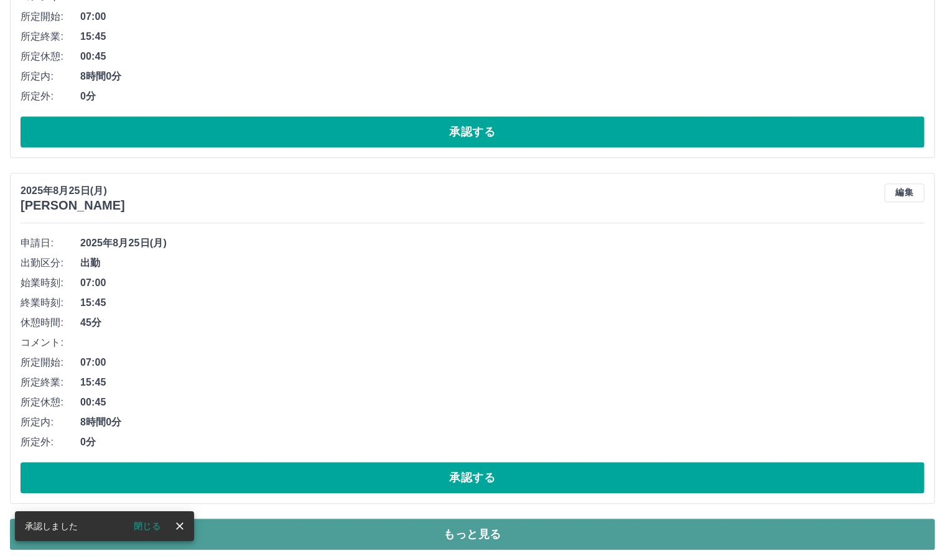
click at [404, 519] on button "もっと見る" at bounding box center [472, 534] width 925 height 31
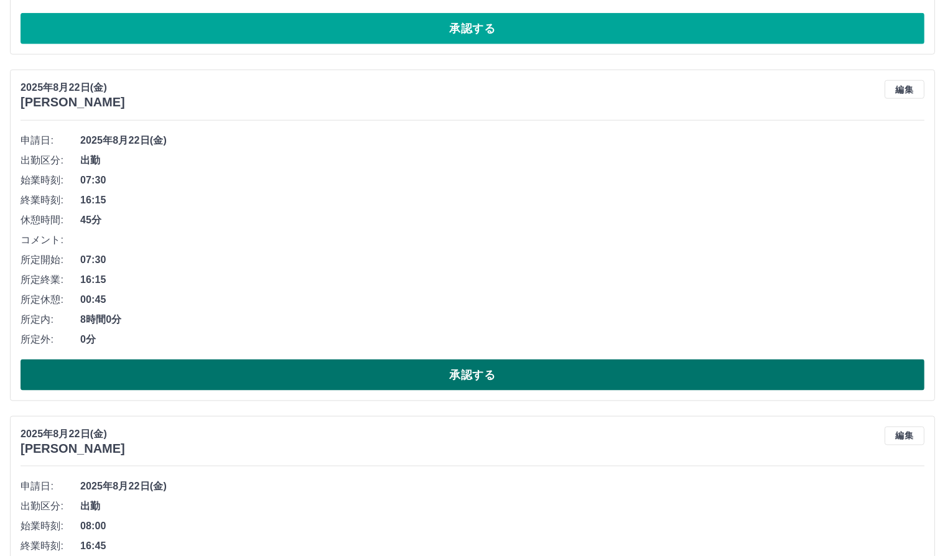
scroll to position [11084, 0]
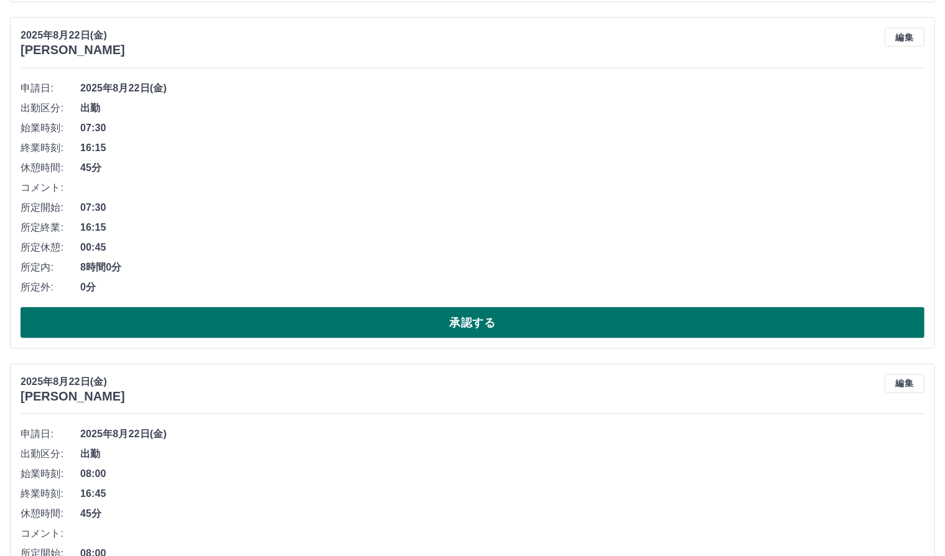
click at [473, 315] on button "承認する" at bounding box center [473, 322] width 904 height 31
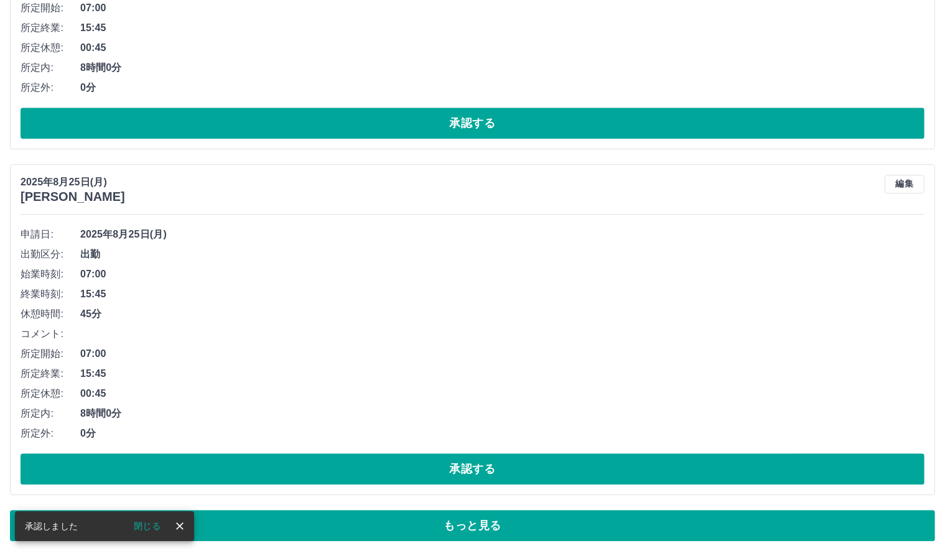
scroll to position [8160, 0]
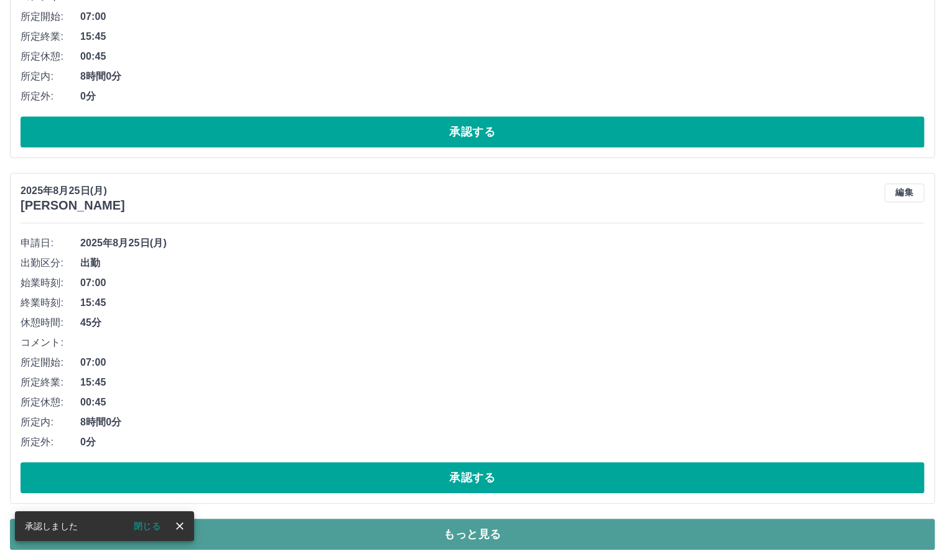
click at [294, 522] on button "もっと見る" at bounding box center [472, 534] width 925 height 31
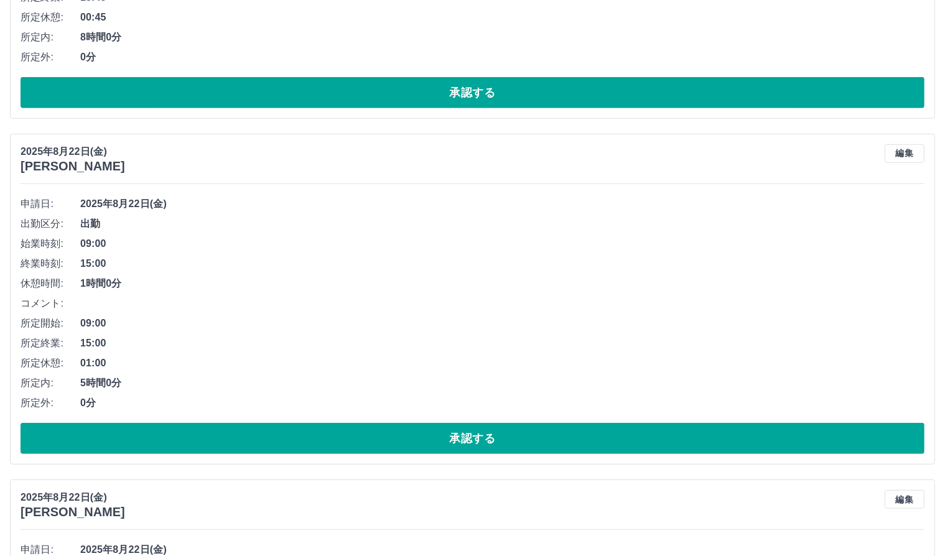
scroll to position [10275, 0]
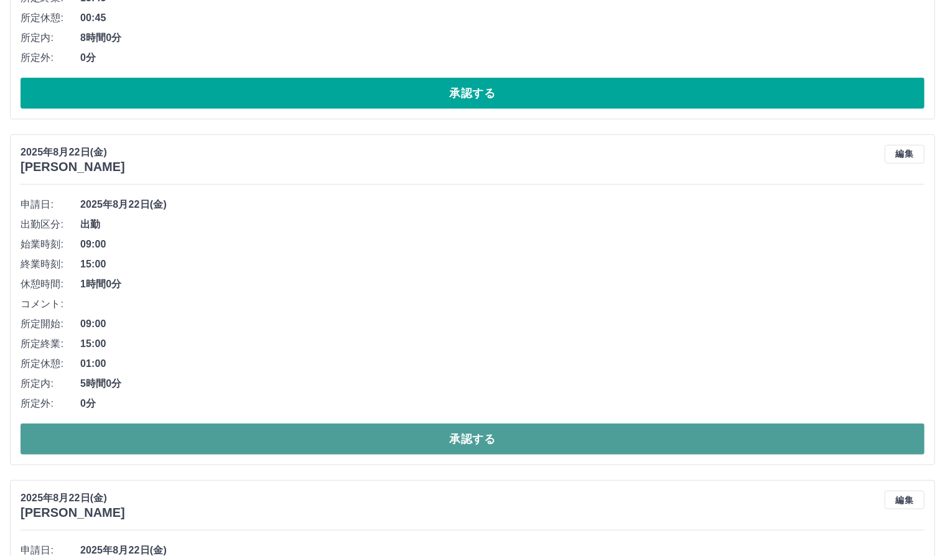
click at [478, 432] on button "承認する" at bounding box center [473, 439] width 904 height 31
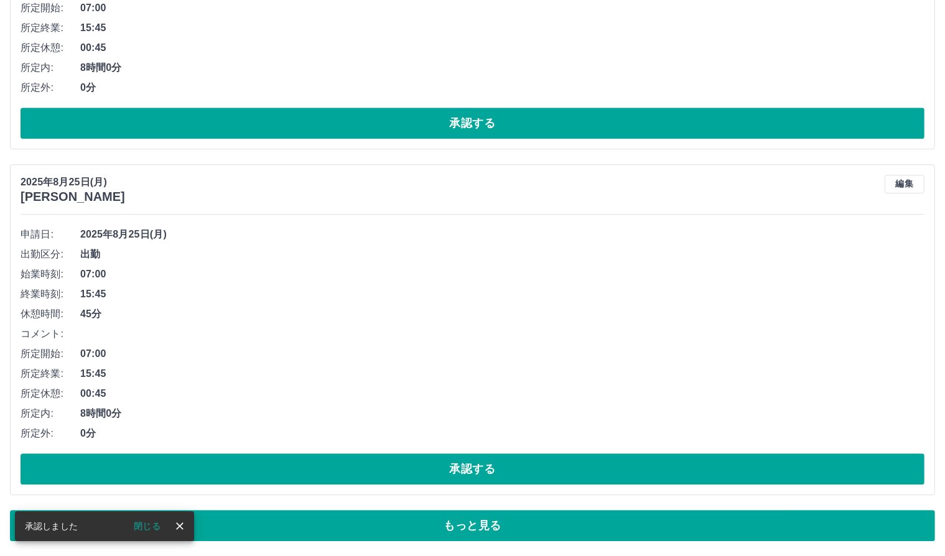
scroll to position [8160, 0]
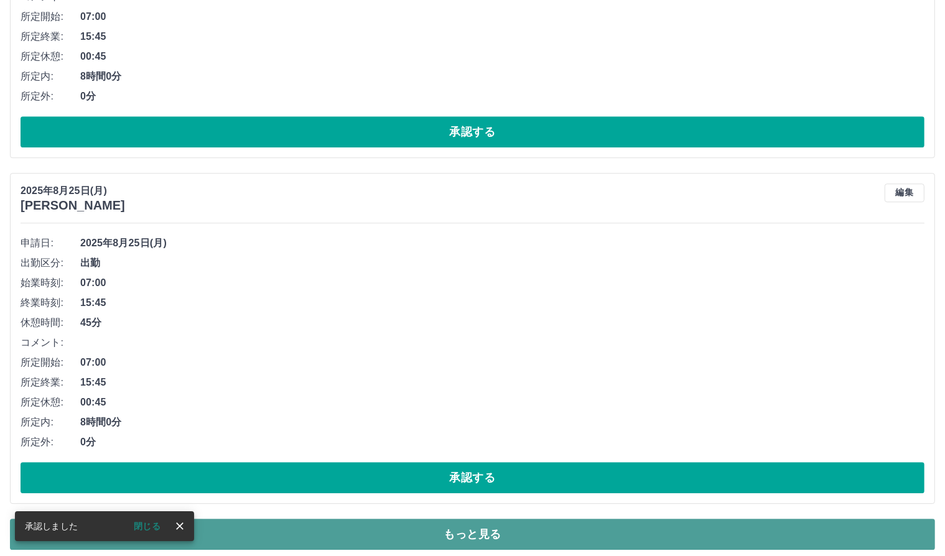
click at [488, 529] on button "もっと見る" at bounding box center [472, 534] width 925 height 31
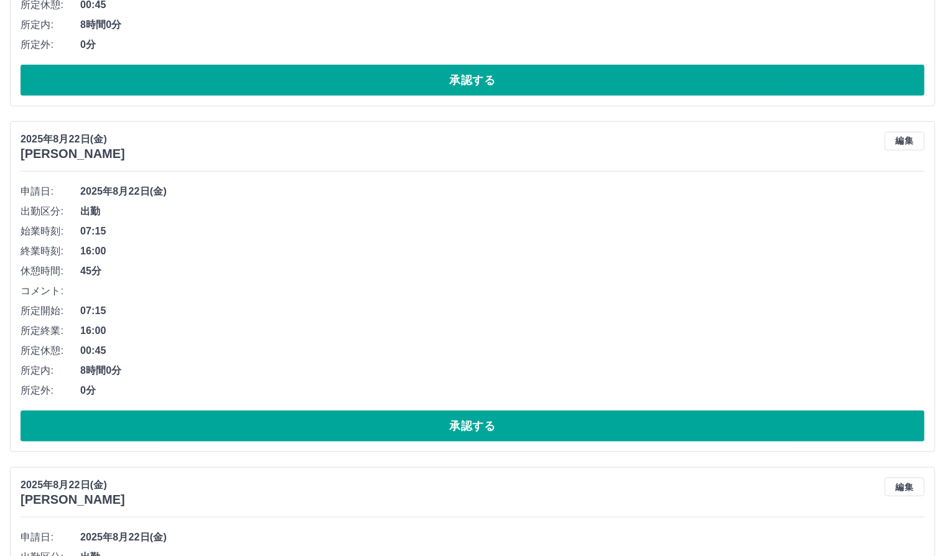
scroll to position [10275, 0]
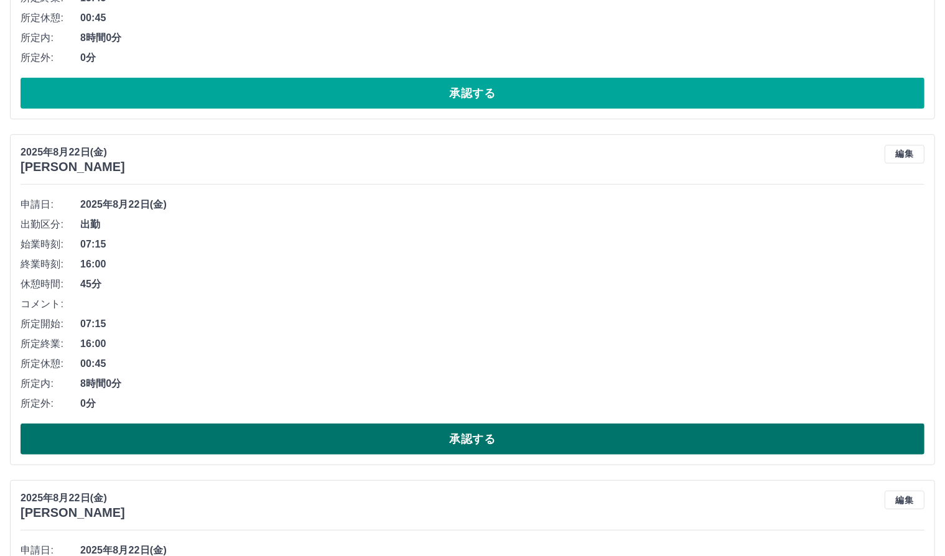
click at [479, 427] on button "承認する" at bounding box center [473, 439] width 904 height 31
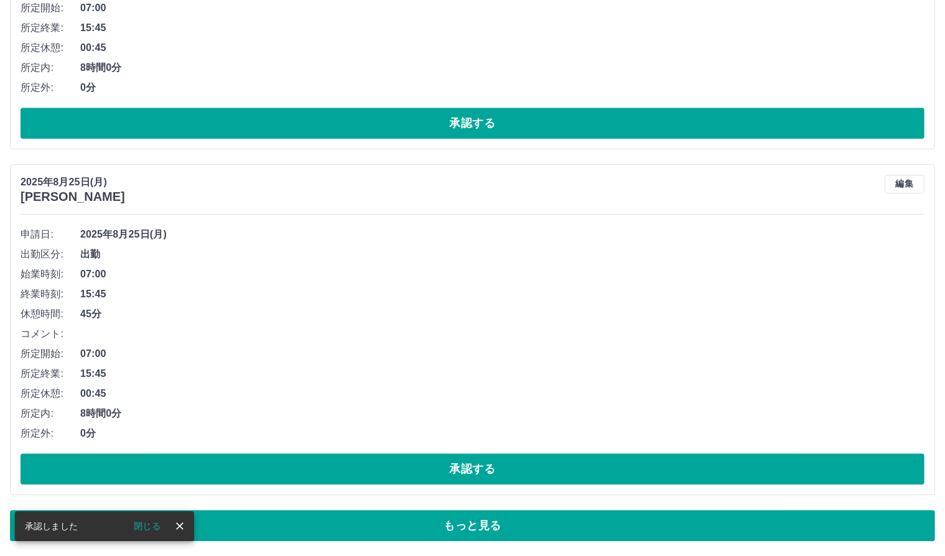
scroll to position [8160, 0]
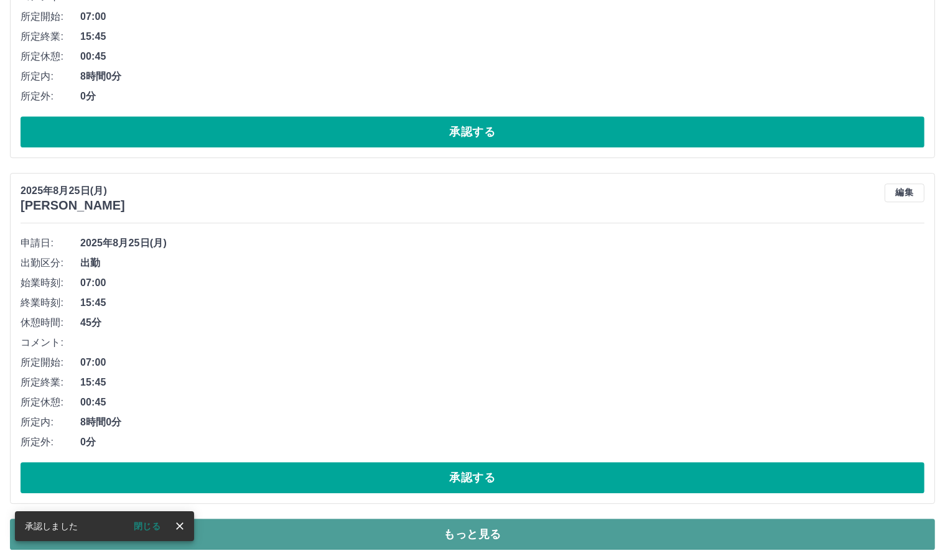
click at [468, 527] on button "もっと見る" at bounding box center [472, 534] width 925 height 31
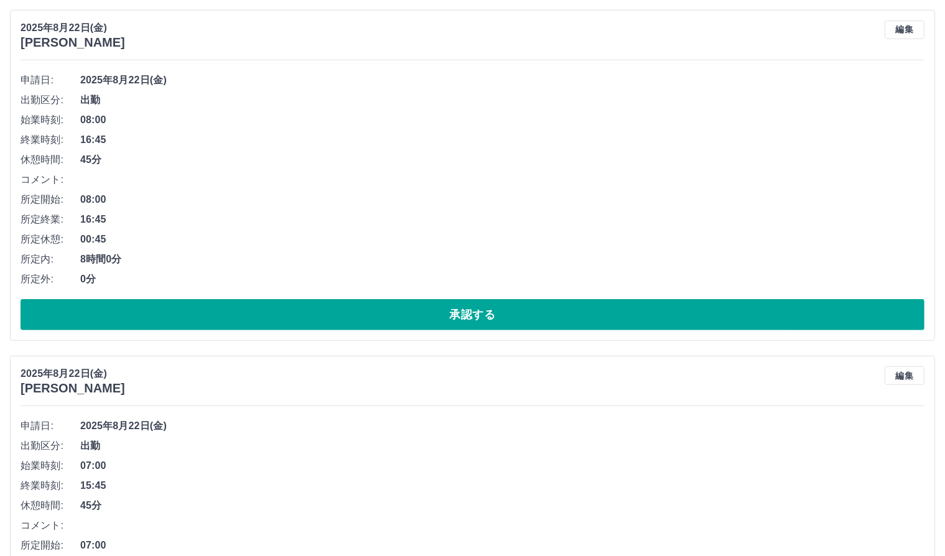
scroll to position [10337, 0]
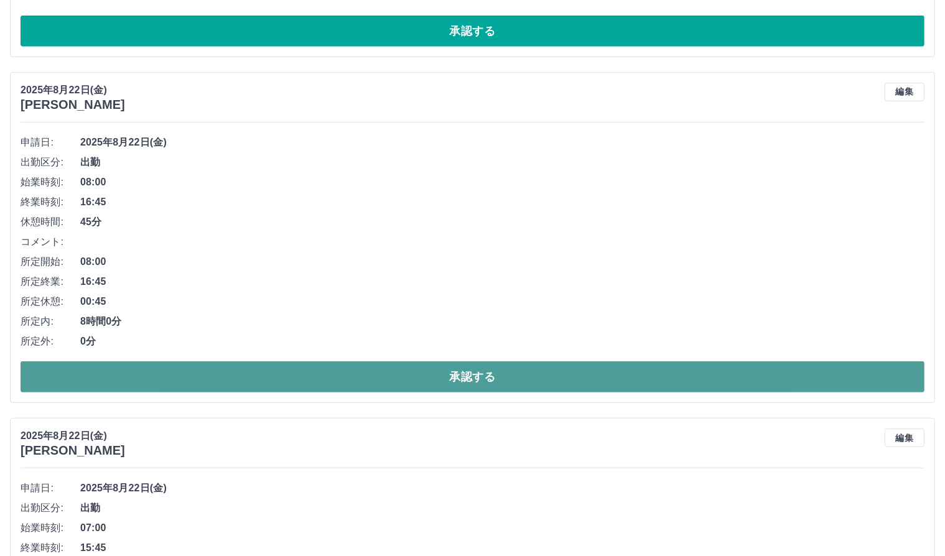
click at [413, 370] on button "承認する" at bounding box center [473, 376] width 904 height 31
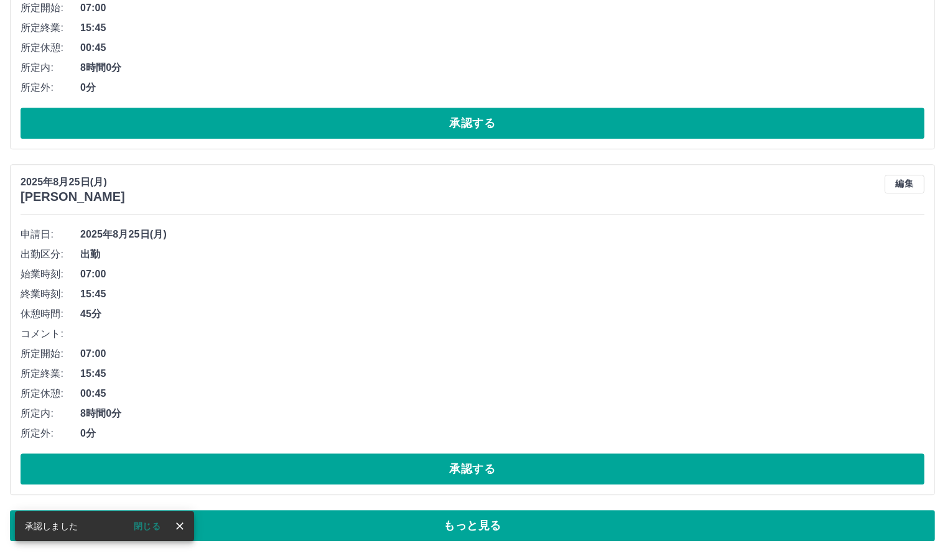
scroll to position [8160, 0]
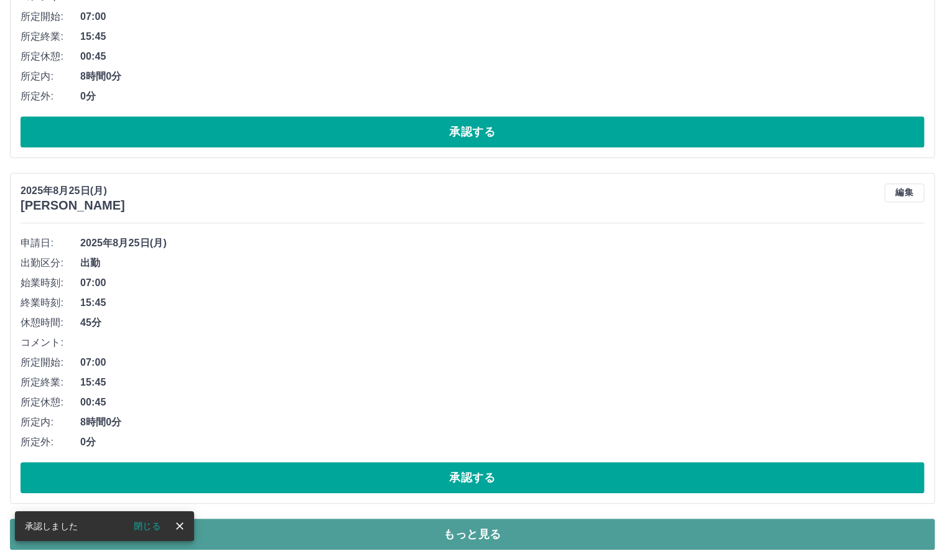
click at [660, 528] on button "もっと見る" at bounding box center [472, 534] width 925 height 31
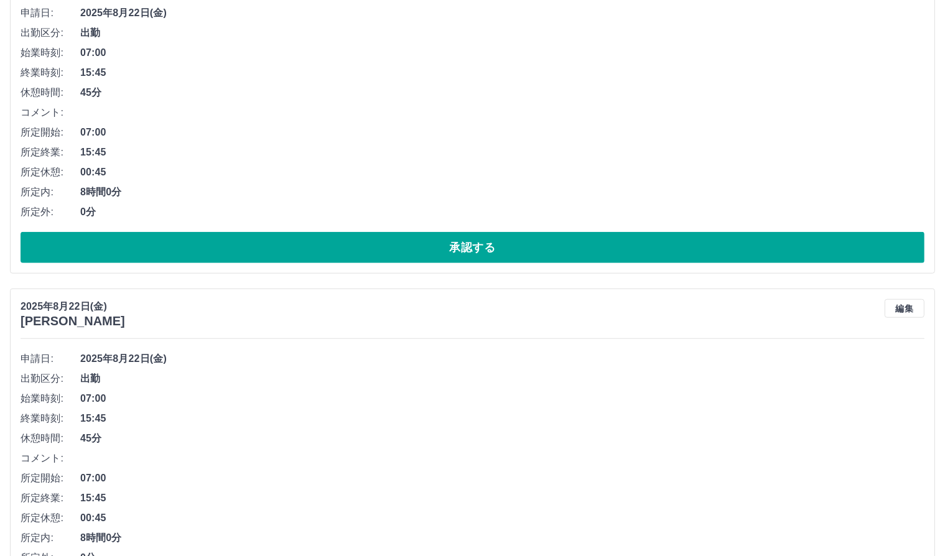
scroll to position [10337, 0]
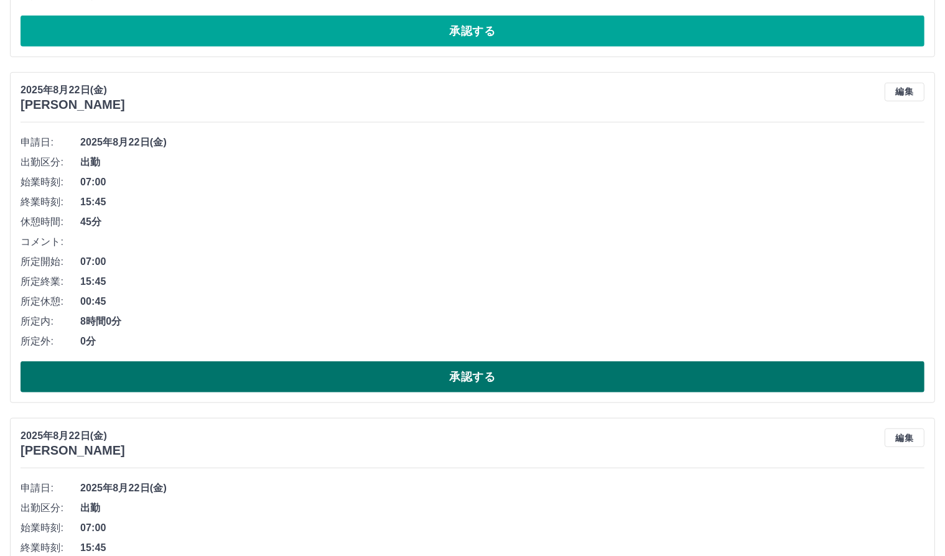
click at [542, 365] on button "承認する" at bounding box center [473, 376] width 904 height 31
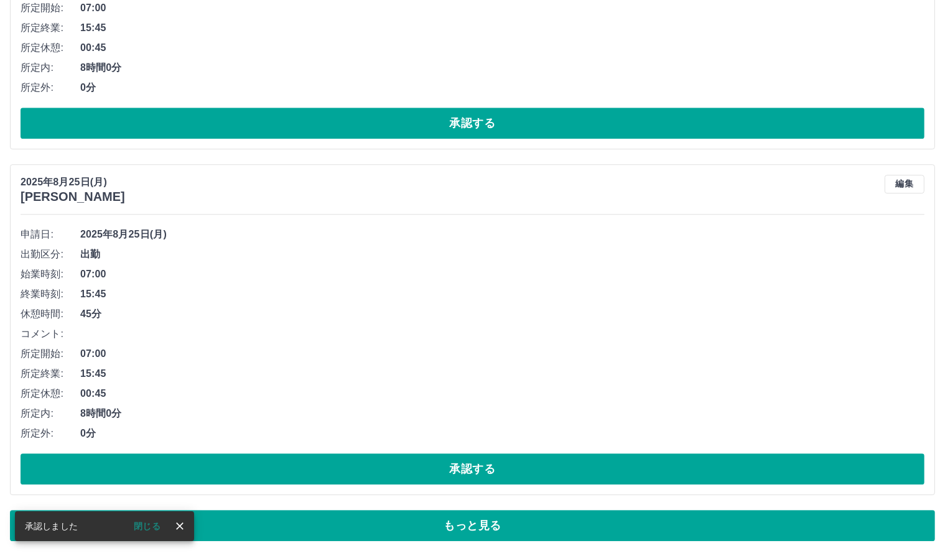
scroll to position [8160, 0]
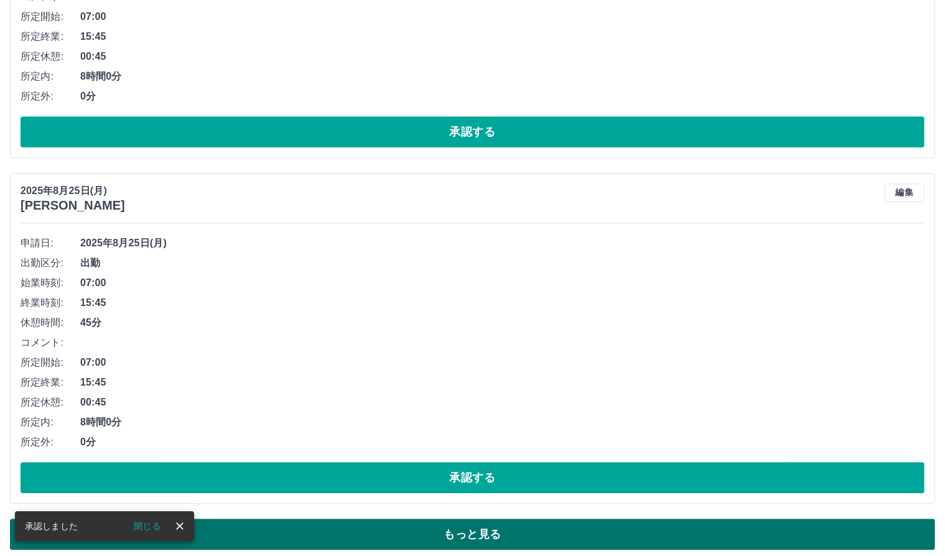
click at [403, 521] on button "もっと見る" at bounding box center [472, 534] width 925 height 31
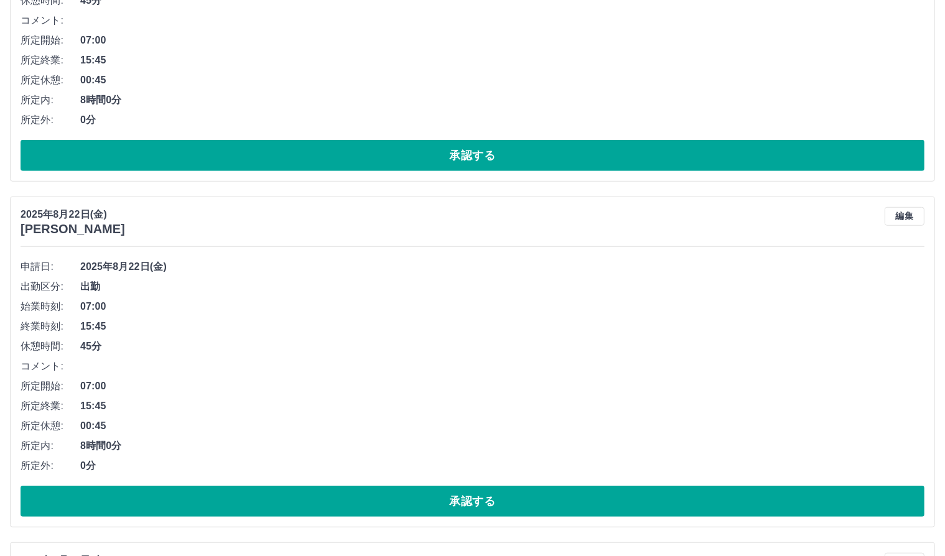
scroll to position [10400, 0]
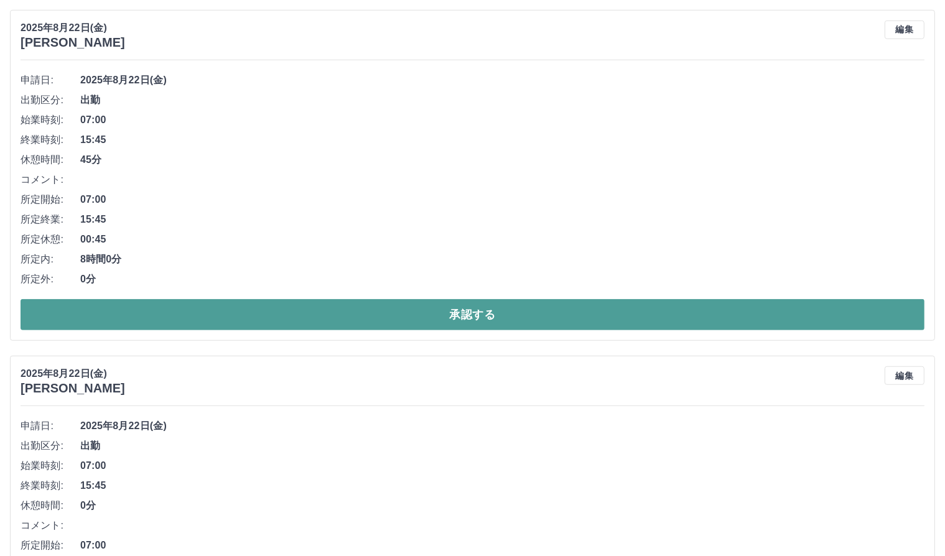
click at [372, 312] on button "承認する" at bounding box center [473, 314] width 904 height 31
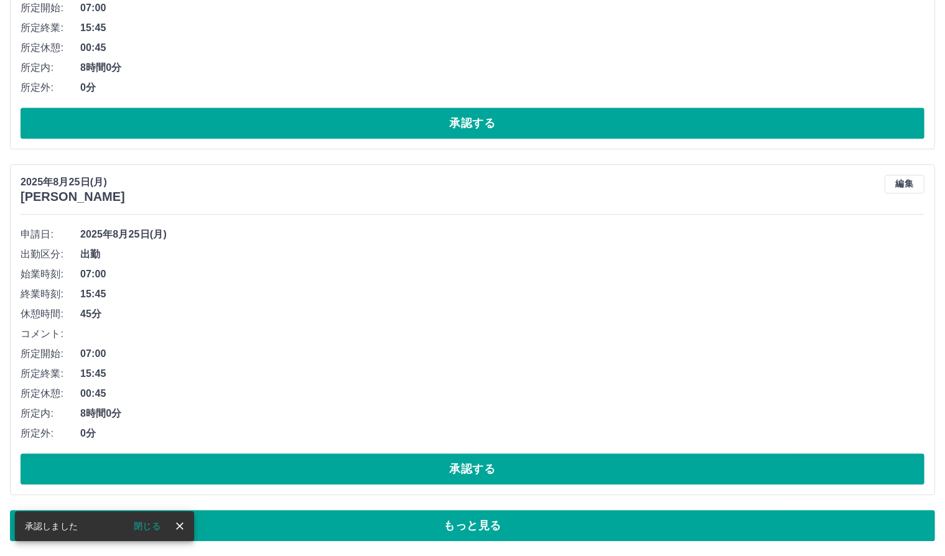
scroll to position [8160, 0]
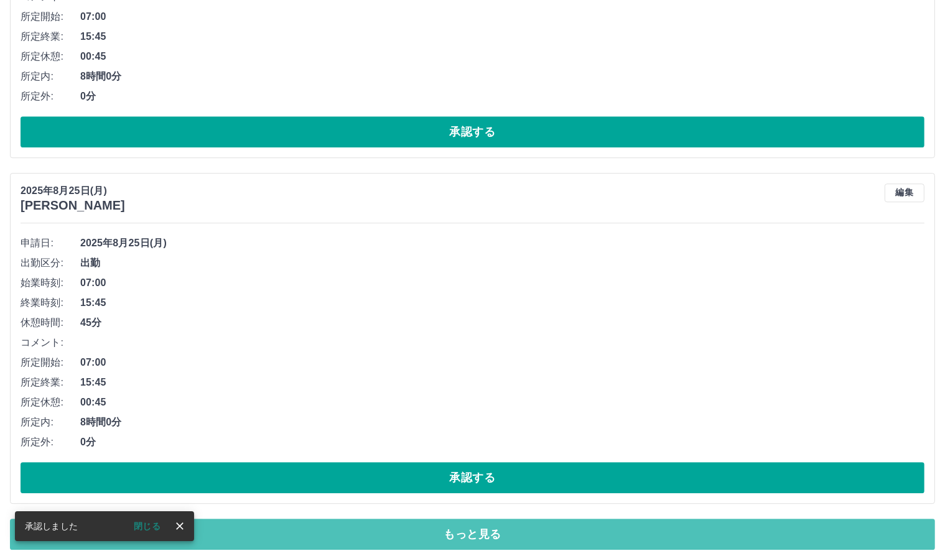
click at [468, 532] on button "もっと見る" at bounding box center [472, 534] width 925 height 31
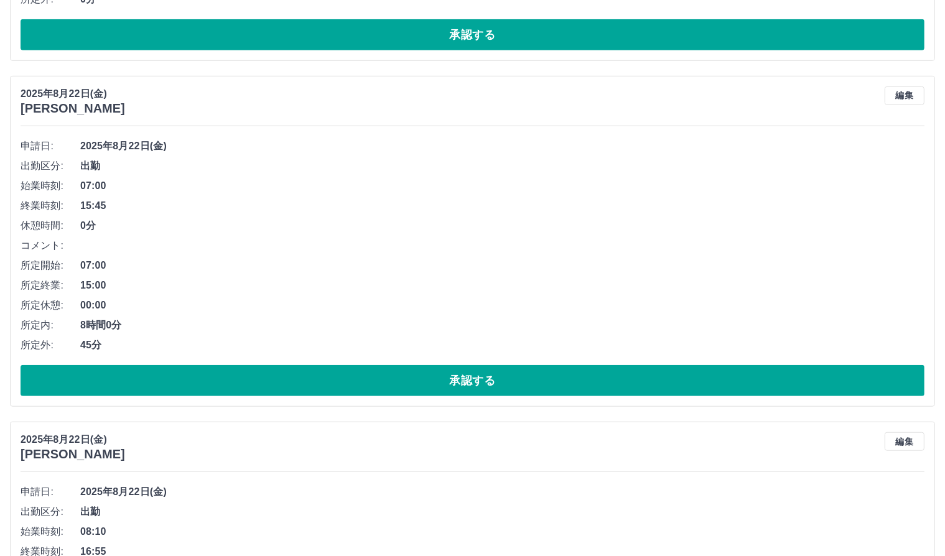
scroll to position [10337, 0]
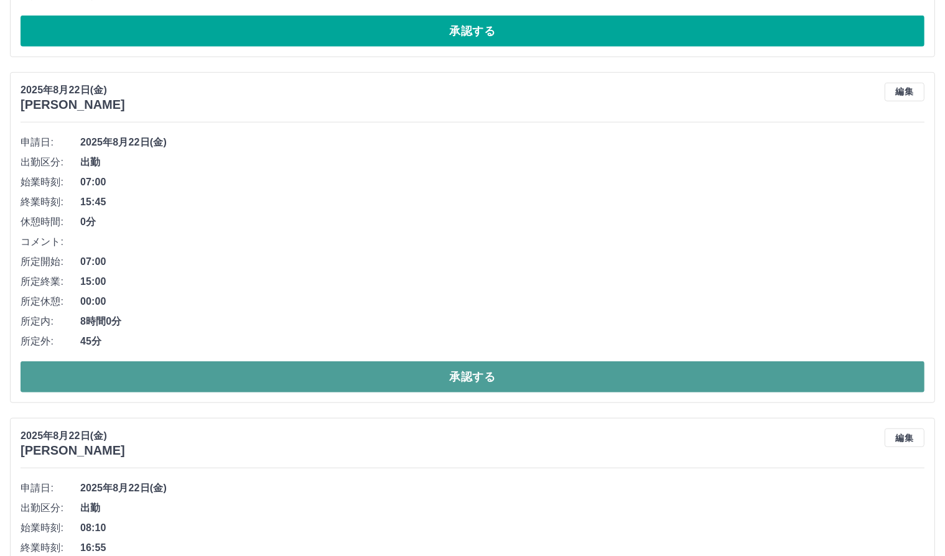
click at [550, 364] on button "承認する" at bounding box center [473, 376] width 904 height 31
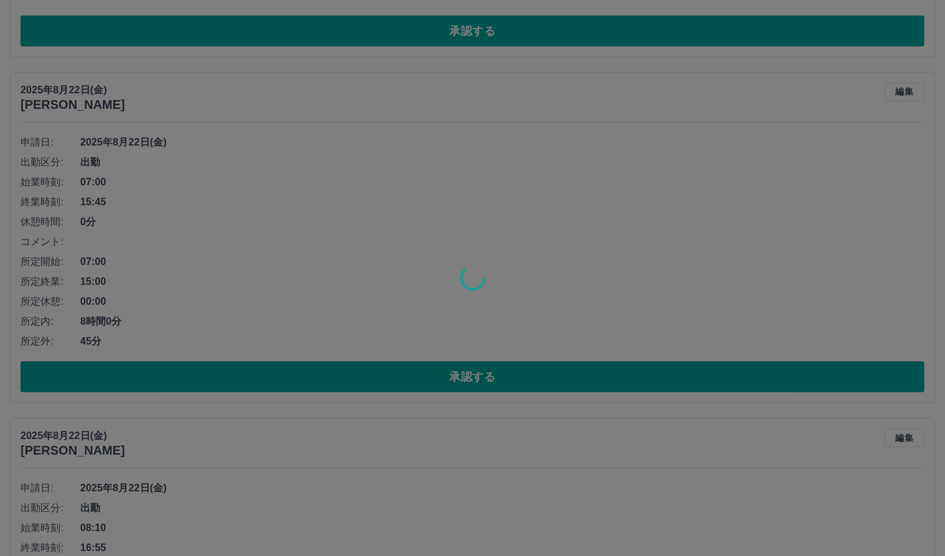
scroll to position [8160, 0]
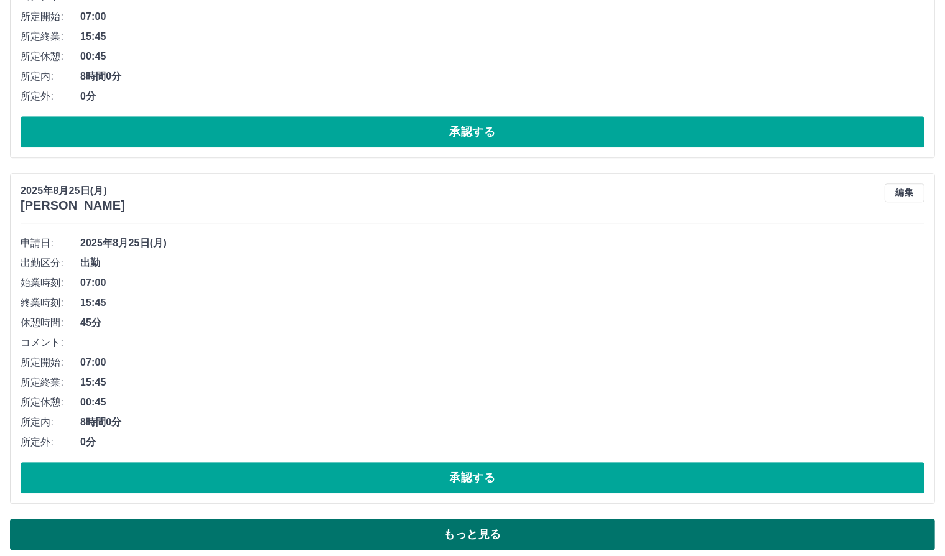
click at [372, 519] on button "もっと見る" at bounding box center [472, 534] width 925 height 31
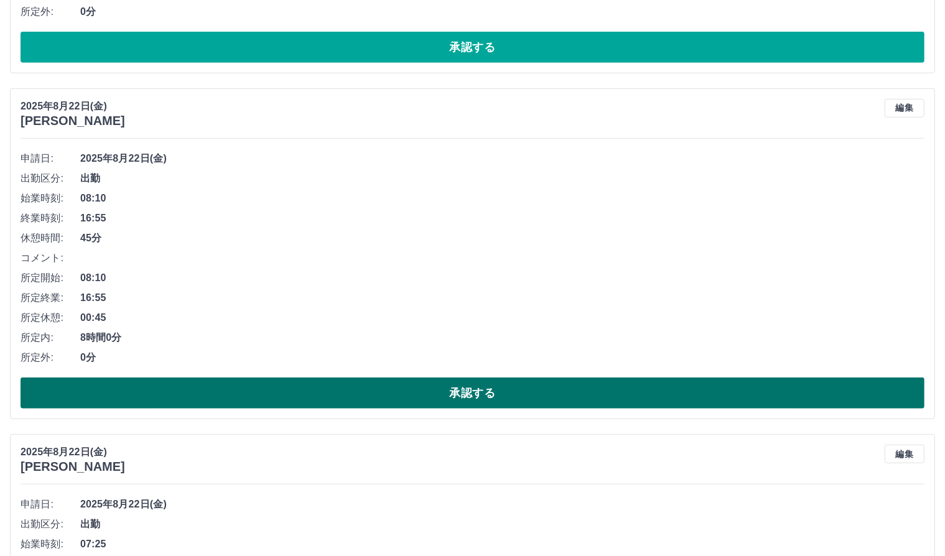
scroll to position [10337, 0]
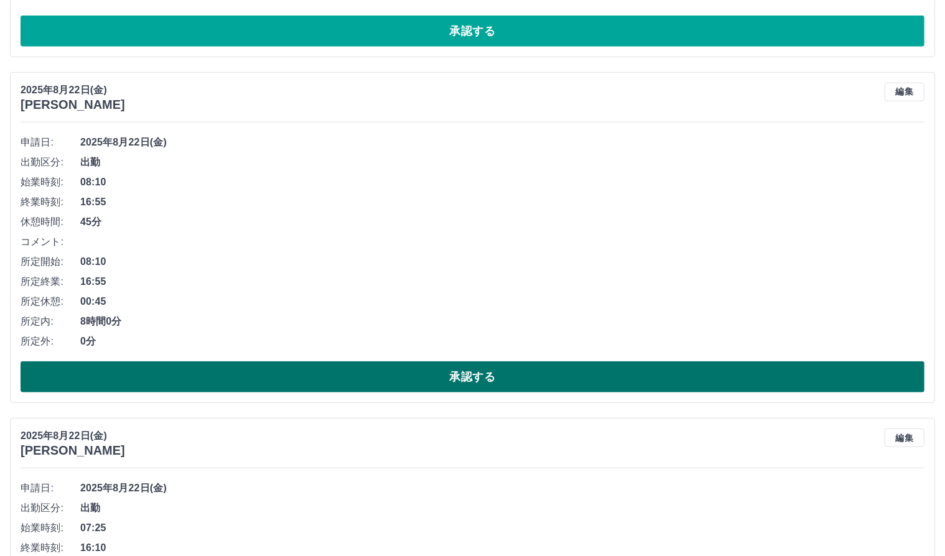
click at [428, 379] on button "承認する" at bounding box center [473, 376] width 904 height 31
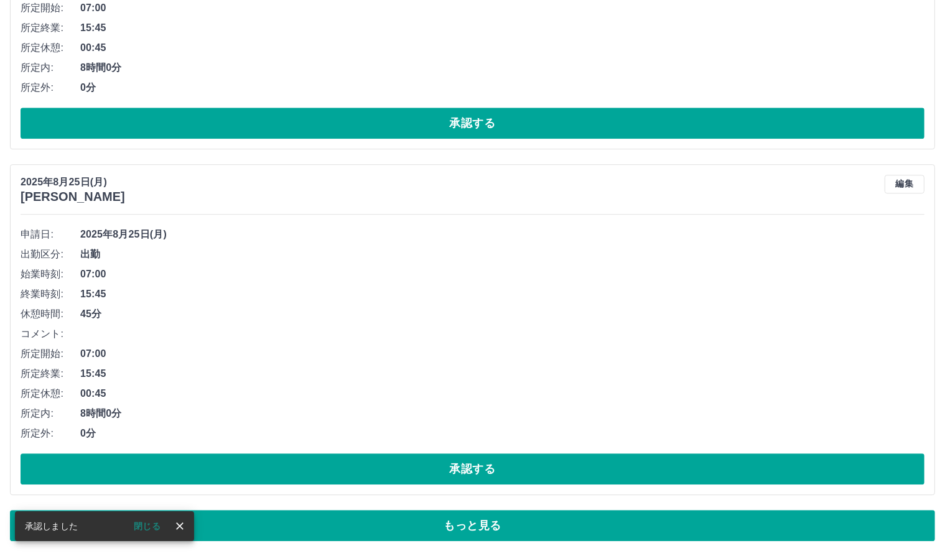
scroll to position [8160, 0]
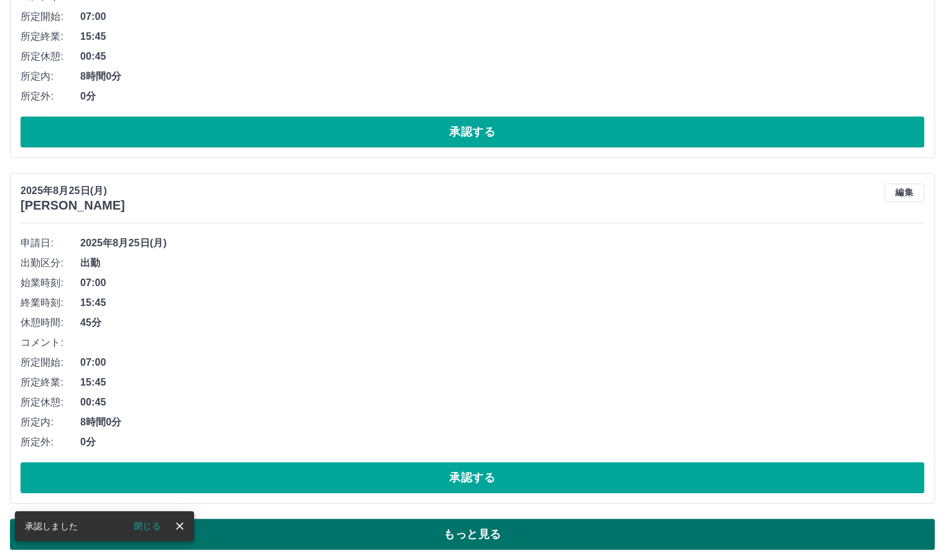
click at [536, 531] on button "もっと見る" at bounding box center [472, 534] width 925 height 31
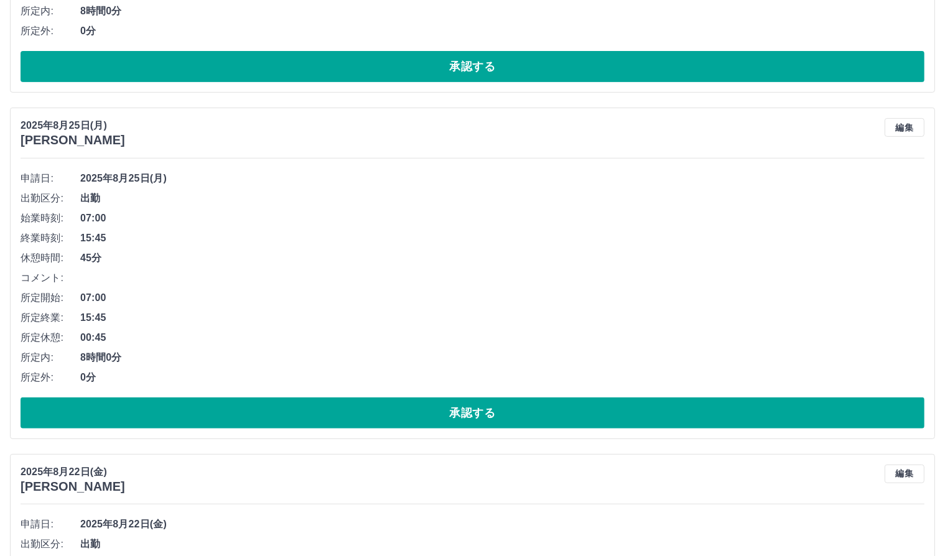
scroll to position [10337, 0]
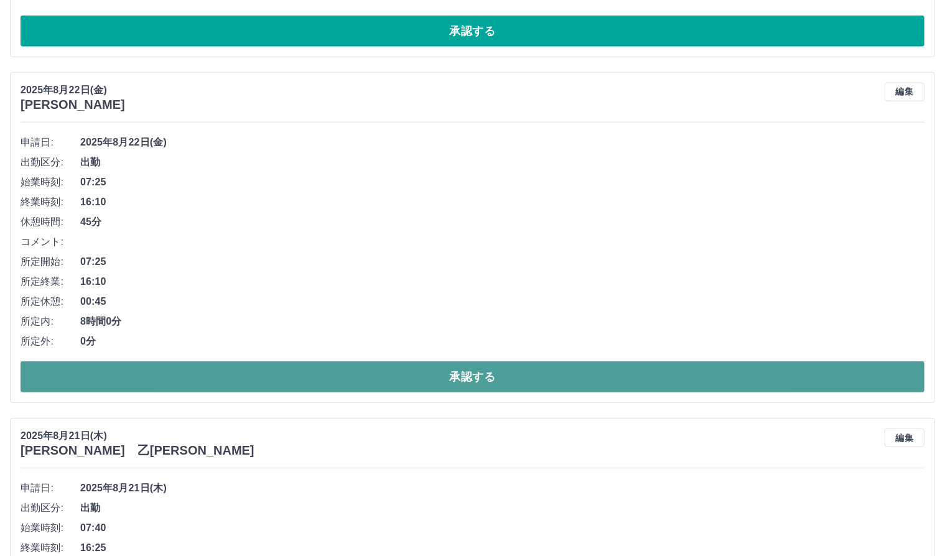
click at [421, 373] on button "承認する" at bounding box center [473, 376] width 904 height 31
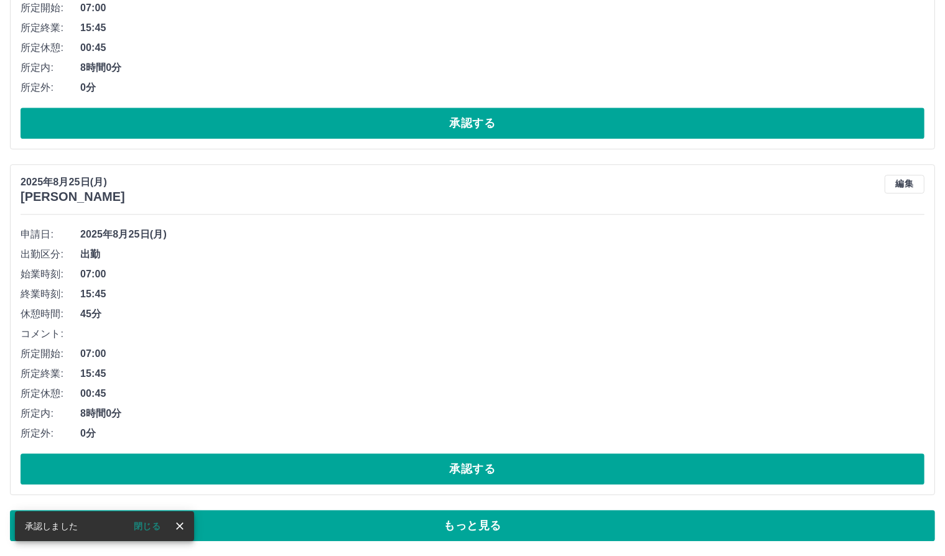
scroll to position [8160, 0]
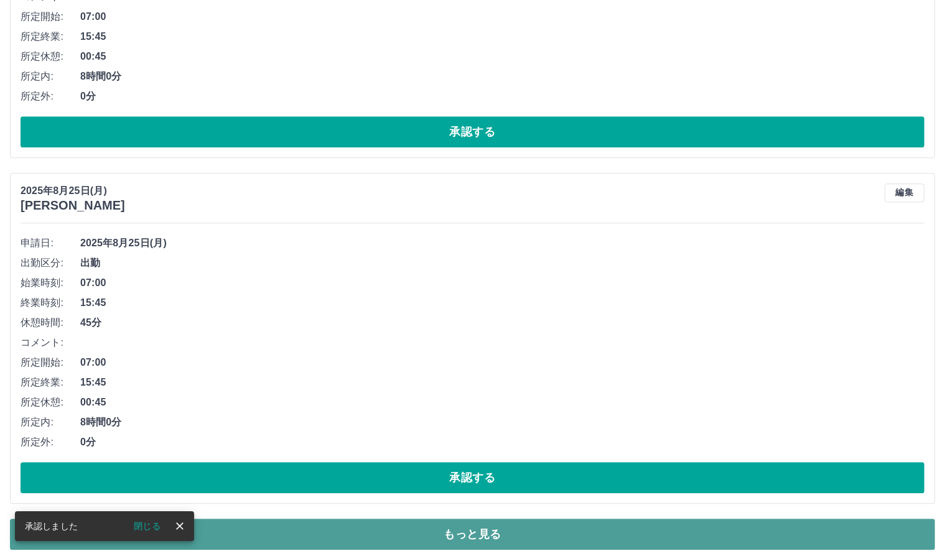
click at [406, 538] on button "もっと見る" at bounding box center [472, 534] width 925 height 31
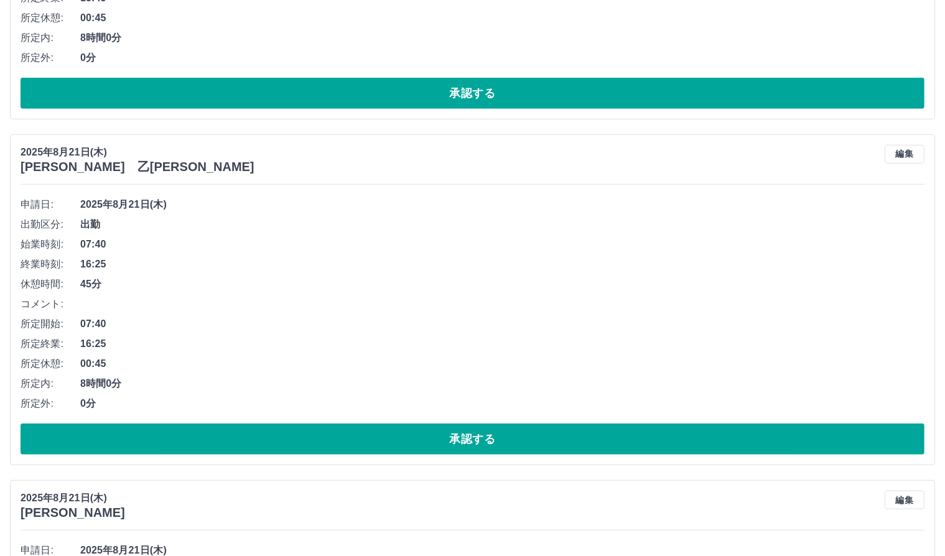
scroll to position [10337, 0]
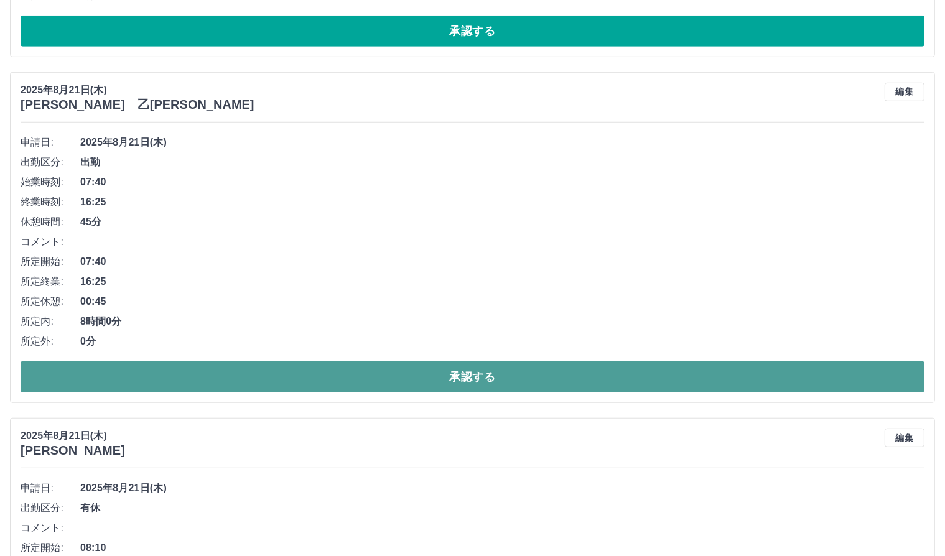
click at [491, 363] on button "承認する" at bounding box center [473, 376] width 904 height 31
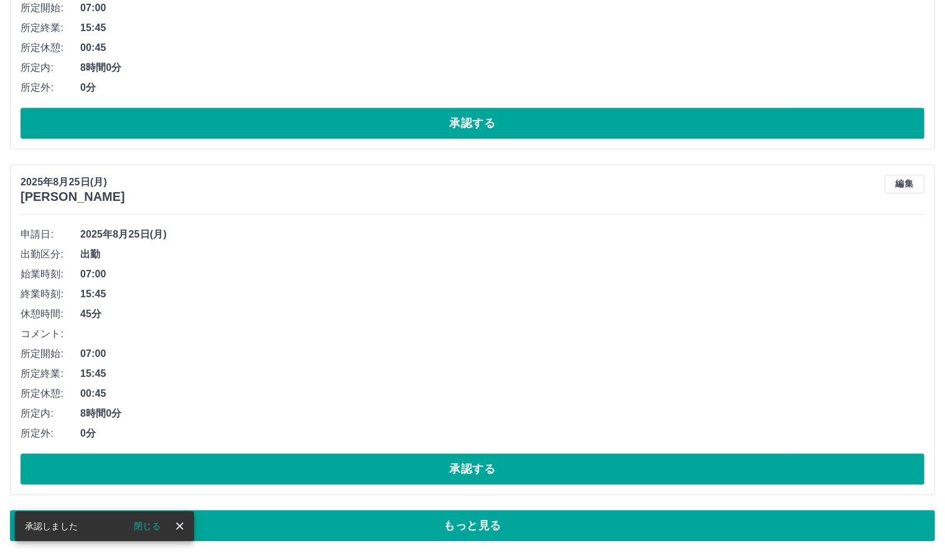
scroll to position [8160, 0]
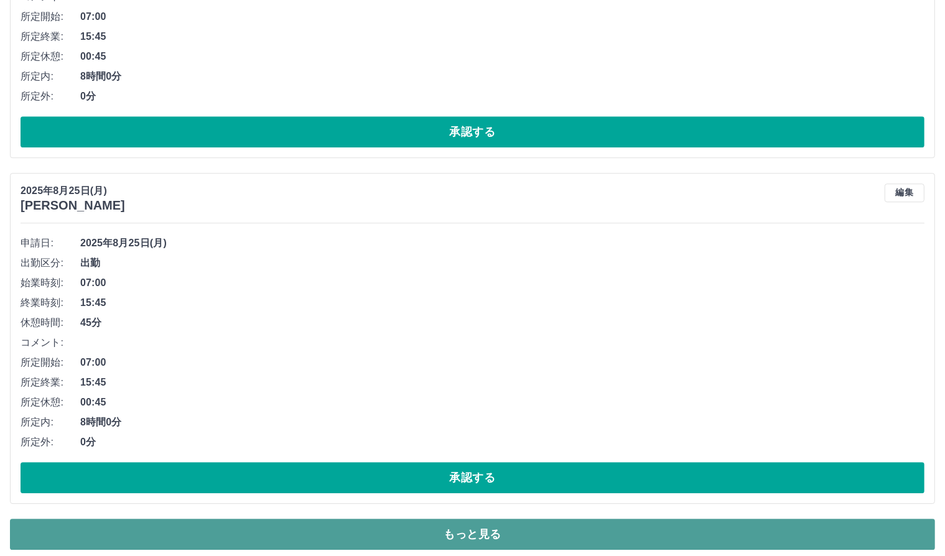
click at [445, 536] on button "もっと見る" at bounding box center [472, 534] width 925 height 31
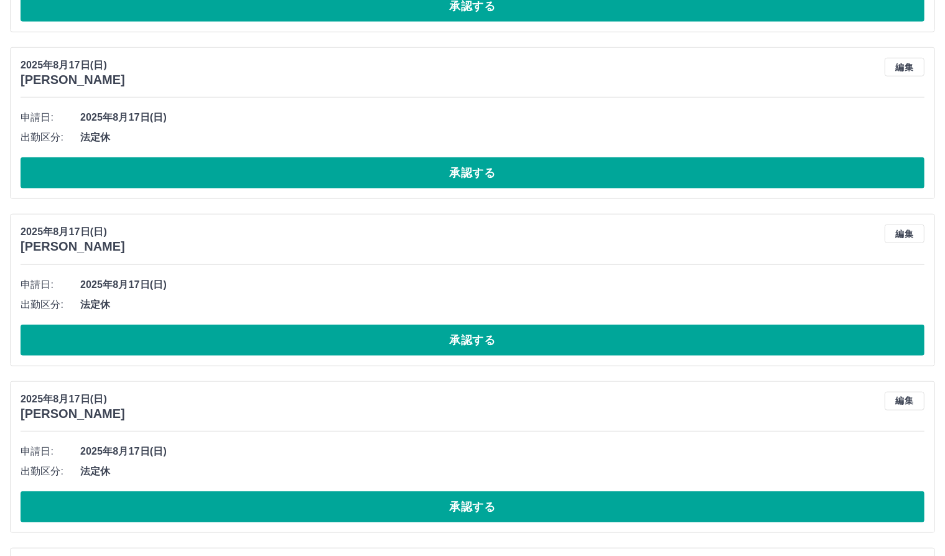
scroll to position [10275, 0]
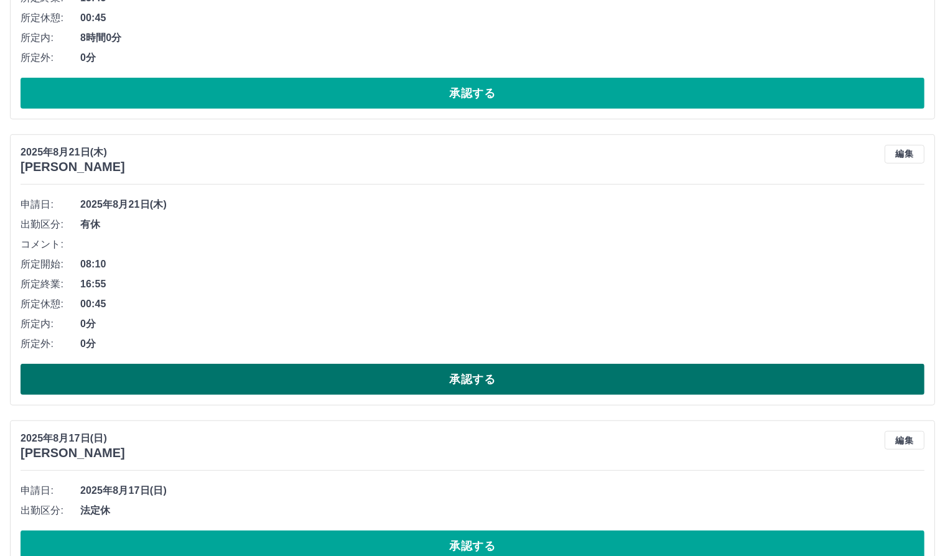
click at [511, 373] on button "承認する" at bounding box center [473, 379] width 904 height 31
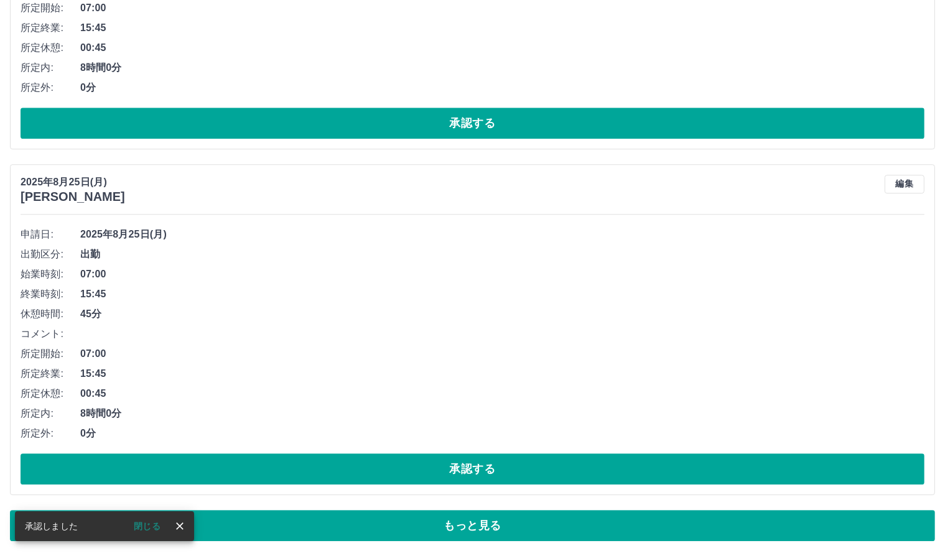
scroll to position [8160, 0]
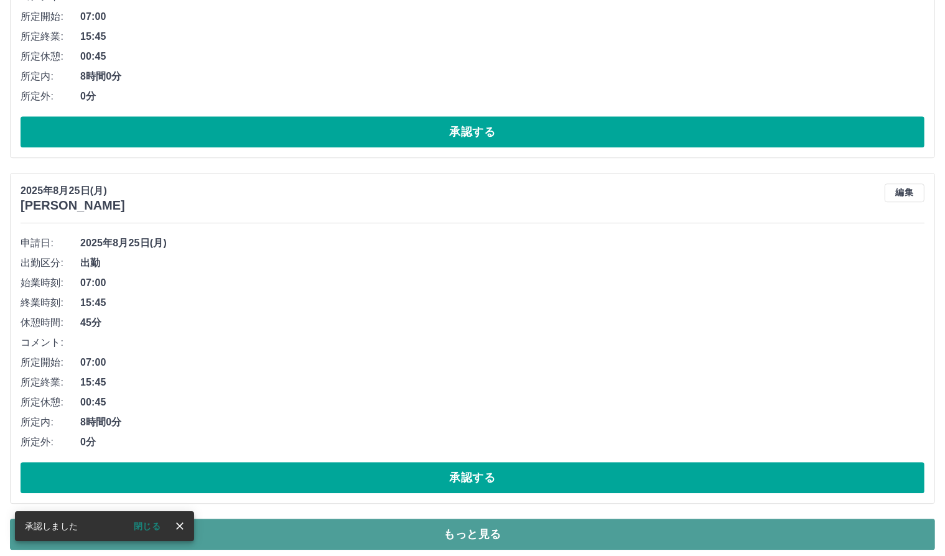
click at [431, 531] on button "もっと見る" at bounding box center [472, 534] width 925 height 31
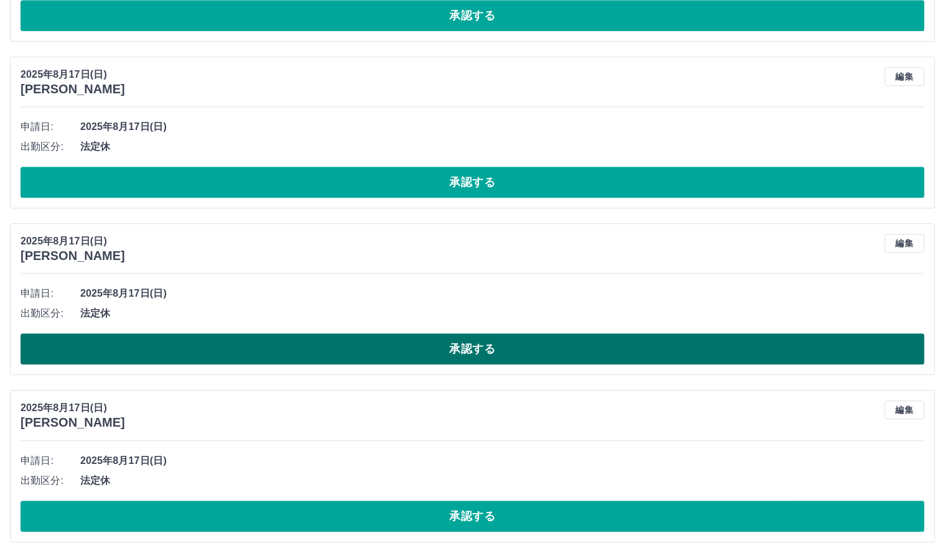
scroll to position [13220, 0]
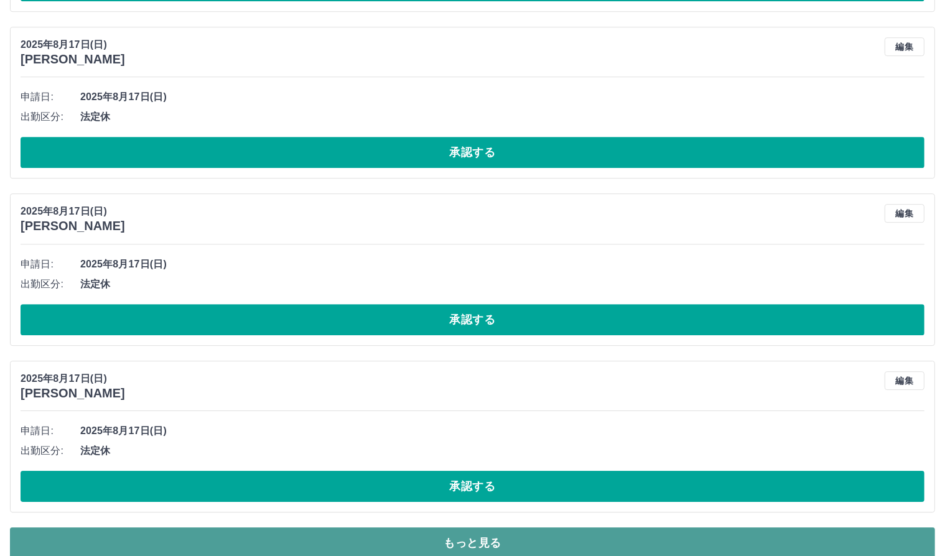
click at [468, 528] on button "もっと見る" at bounding box center [472, 543] width 925 height 31
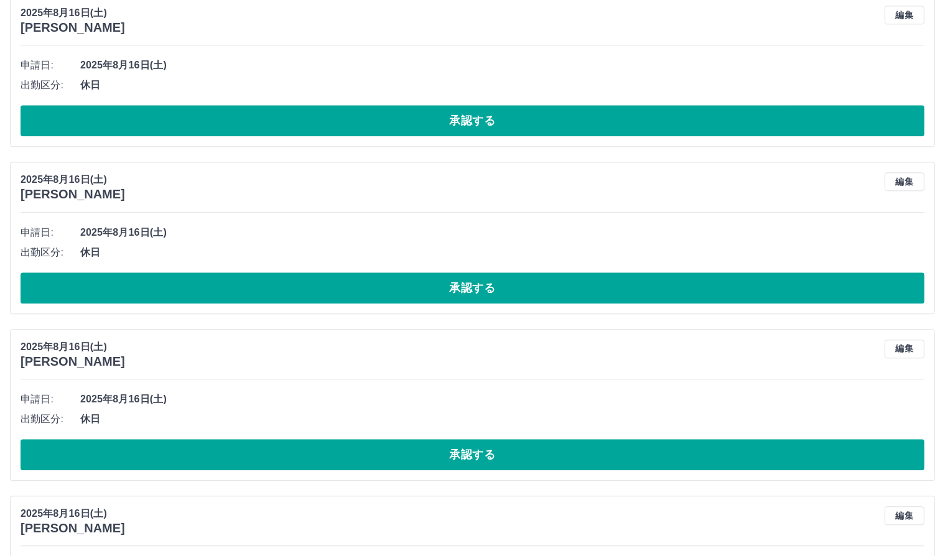
scroll to position [17383, 0]
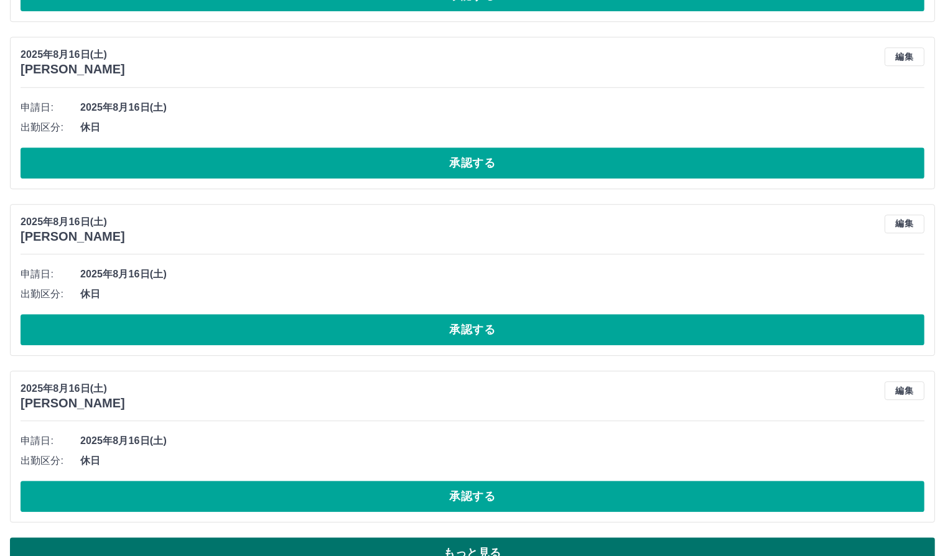
click at [475, 537] on button "もっと見る" at bounding box center [472, 552] width 925 height 31
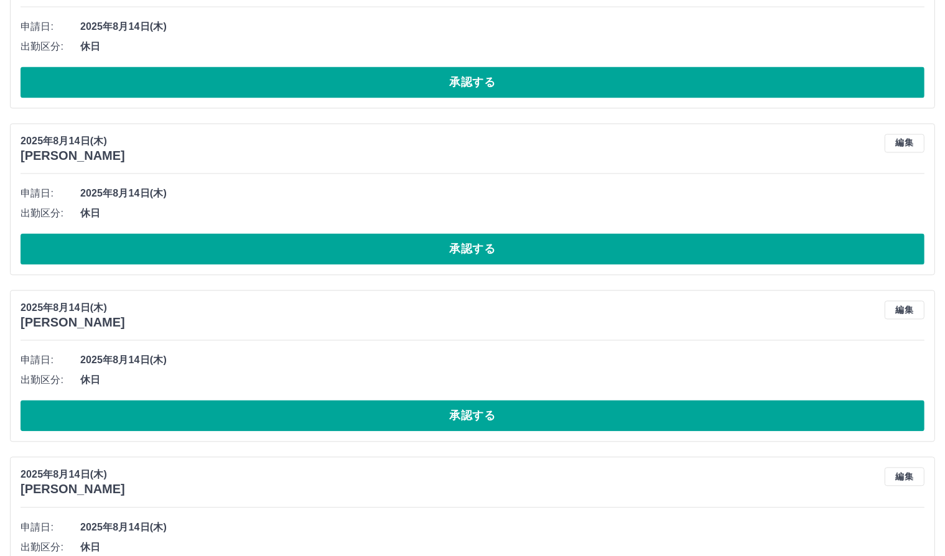
scroll to position [21547, 0]
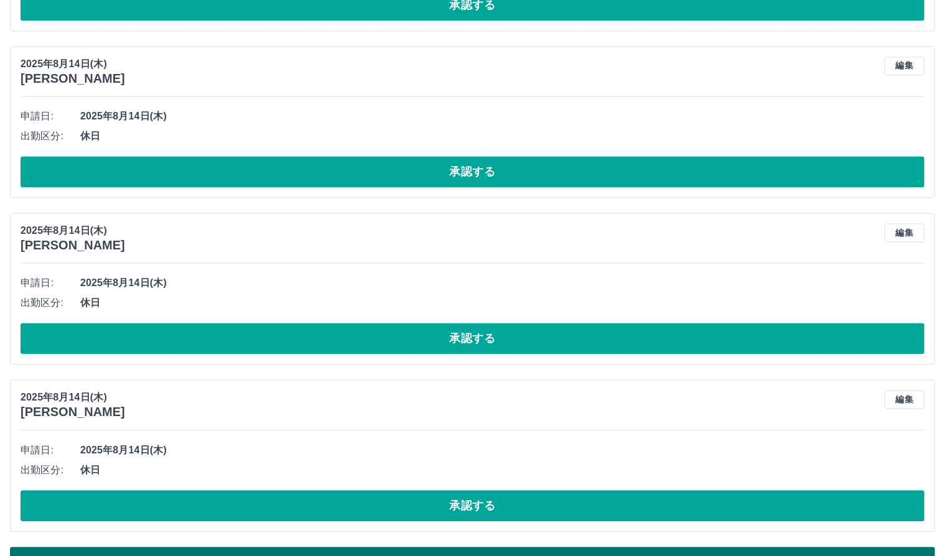
click at [364, 547] on button "もっと見る" at bounding box center [472, 562] width 925 height 31
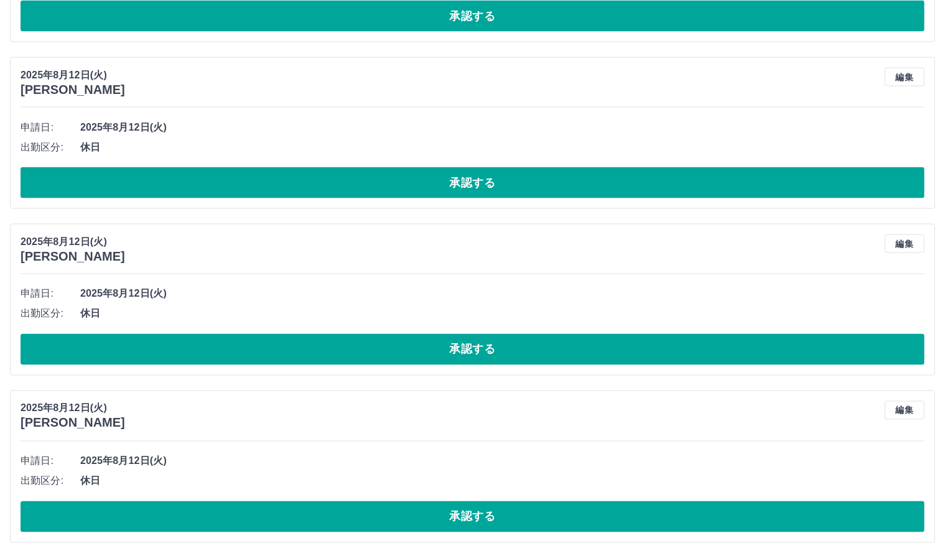
scroll to position [25711, 0]
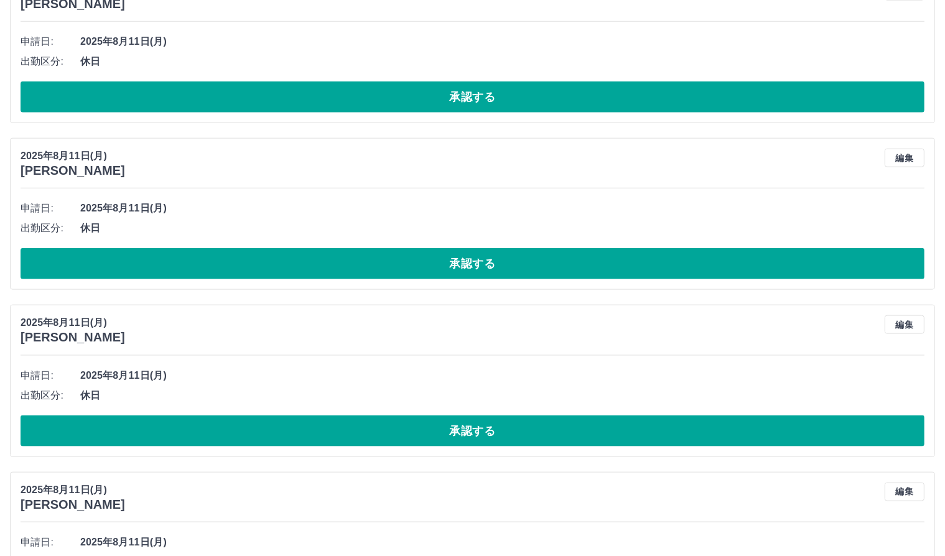
scroll to position [29875, 0]
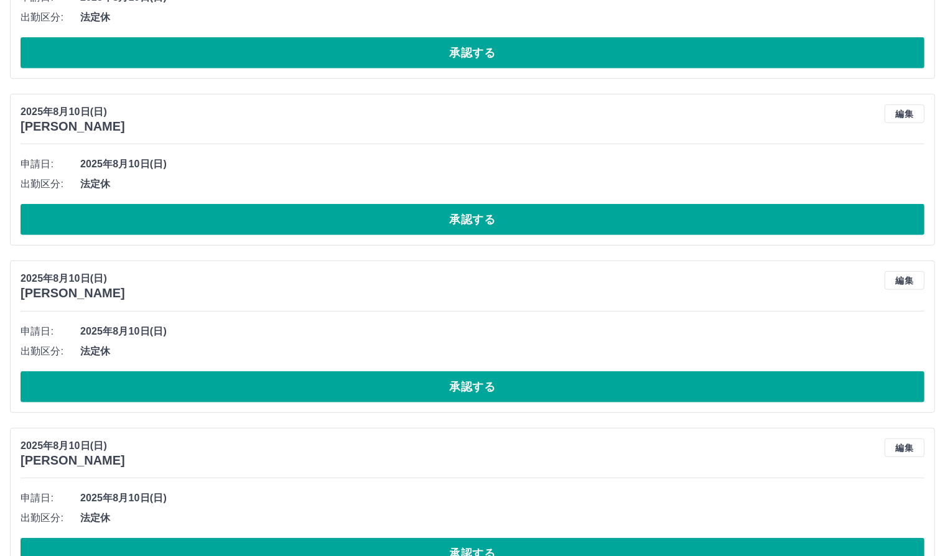
scroll to position [34038, 0]
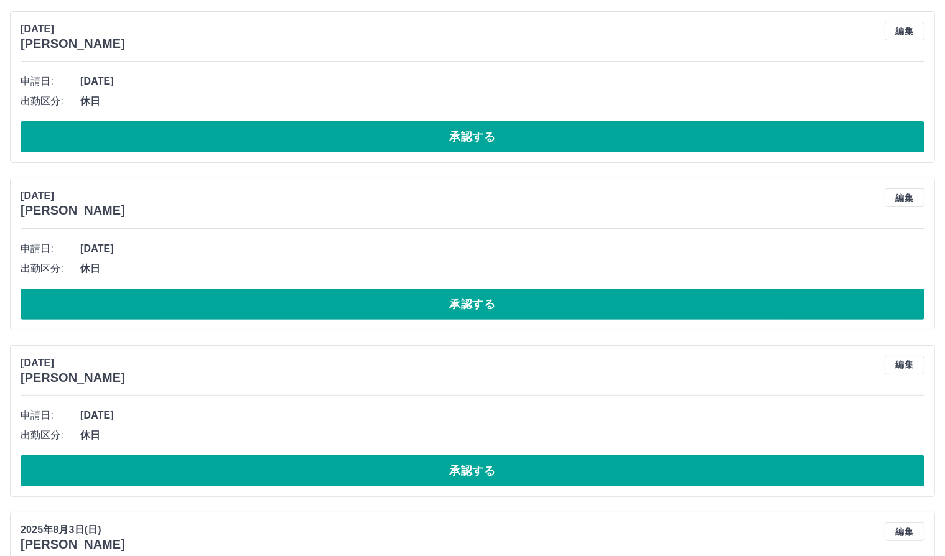
scroll to position [38202, 0]
